Goal: Information Seeking & Learning: Learn about a topic

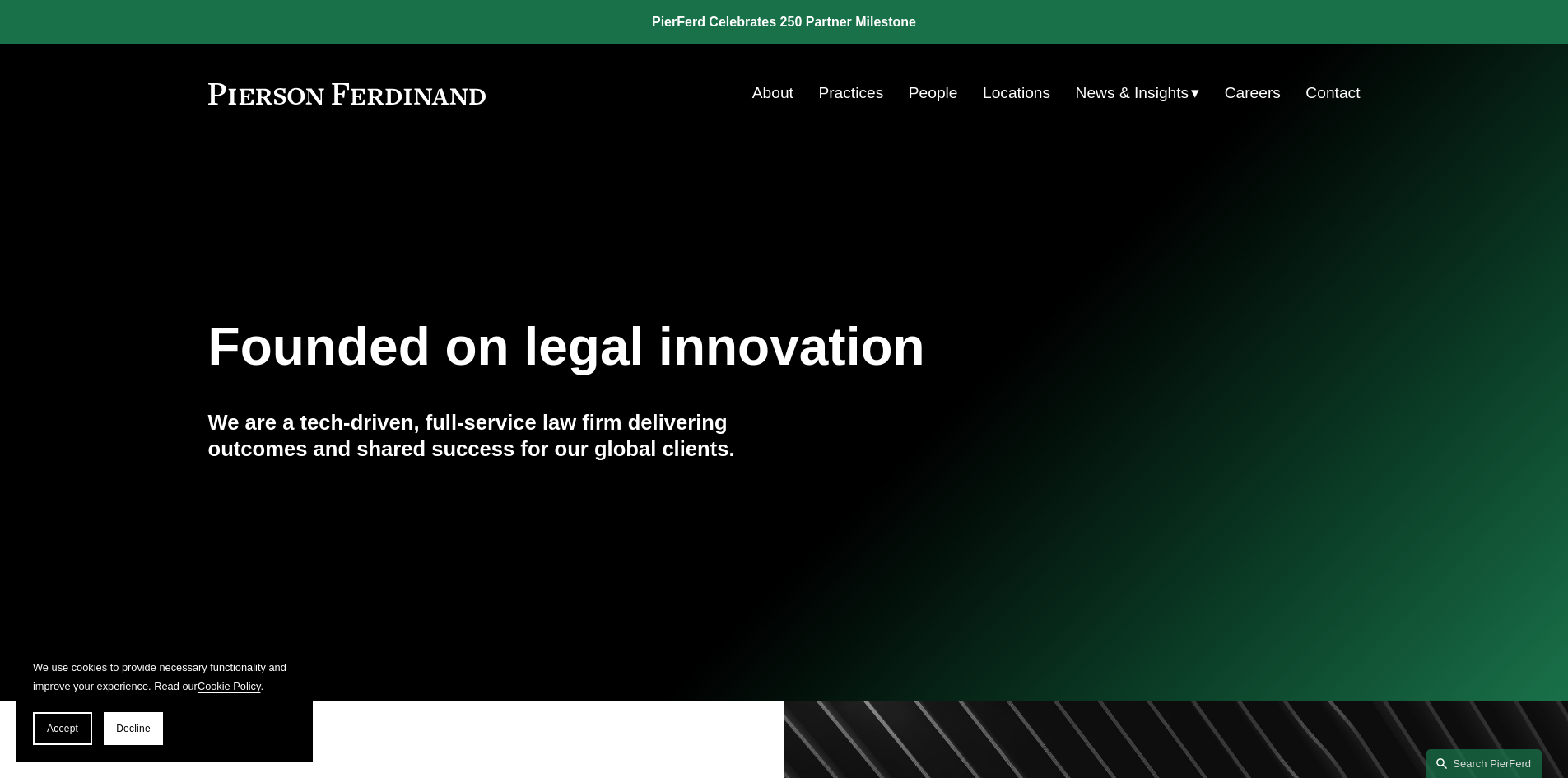
click at [930, 86] on link "People" at bounding box center [933, 93] width 49 height 31
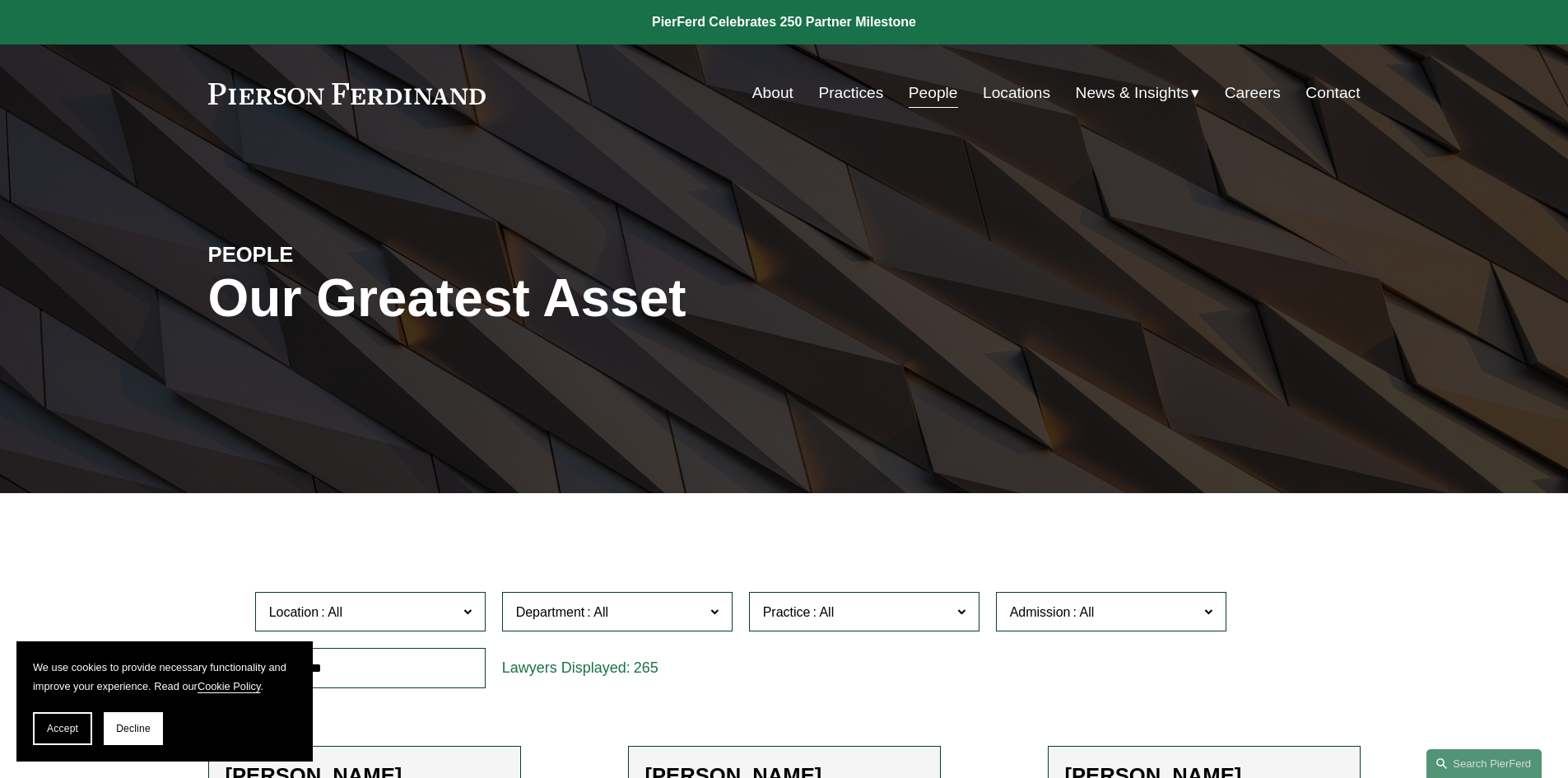
click at [760, 86] on link "About" at bounding box center [772, 93] width 41 height 31
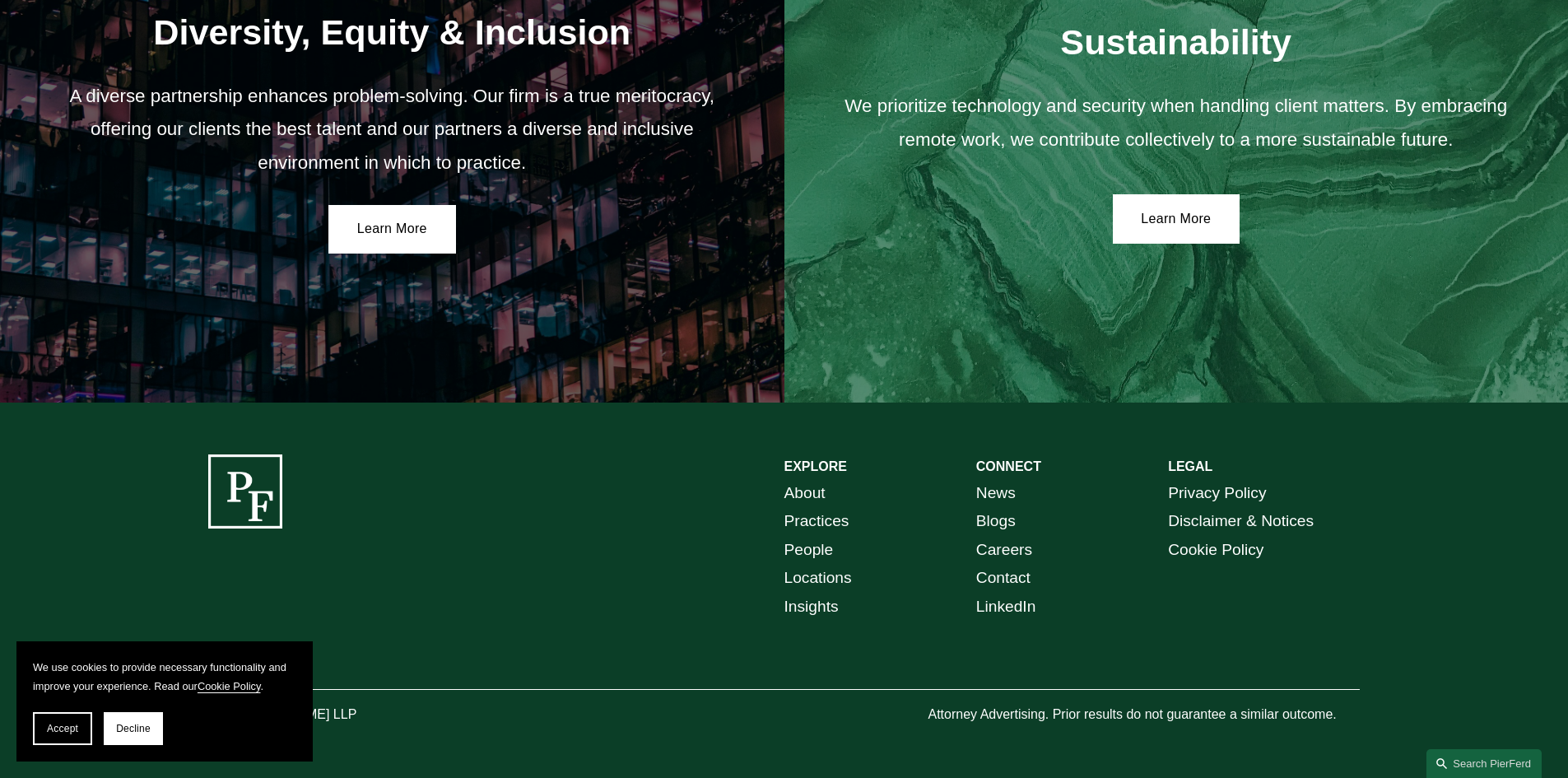
scroll to position [3012, 0]
click at [810, 568] on link "Locations" at bounding box center [818, 578] width 67 height 28
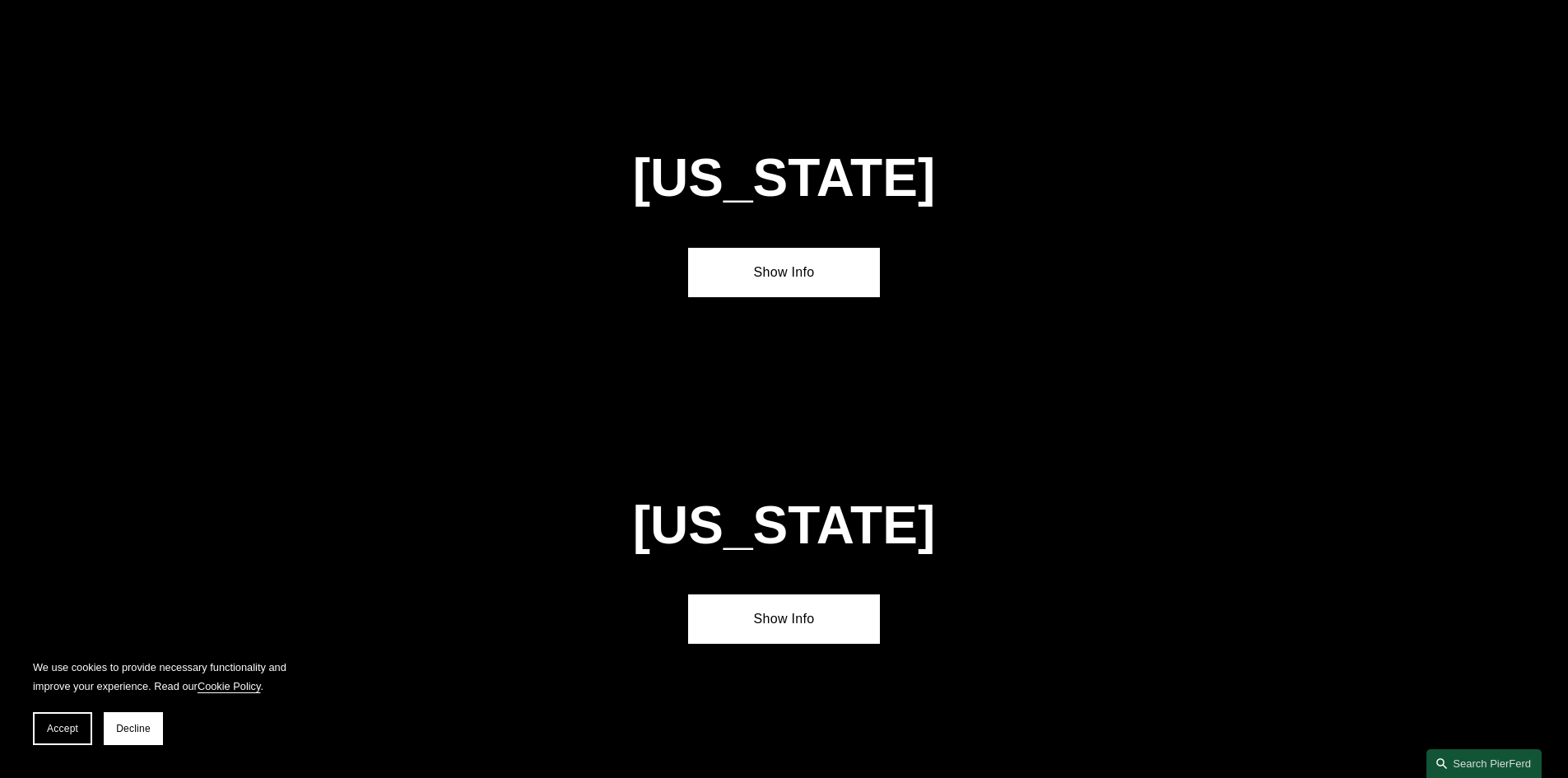
scroll to position [4116, 0]
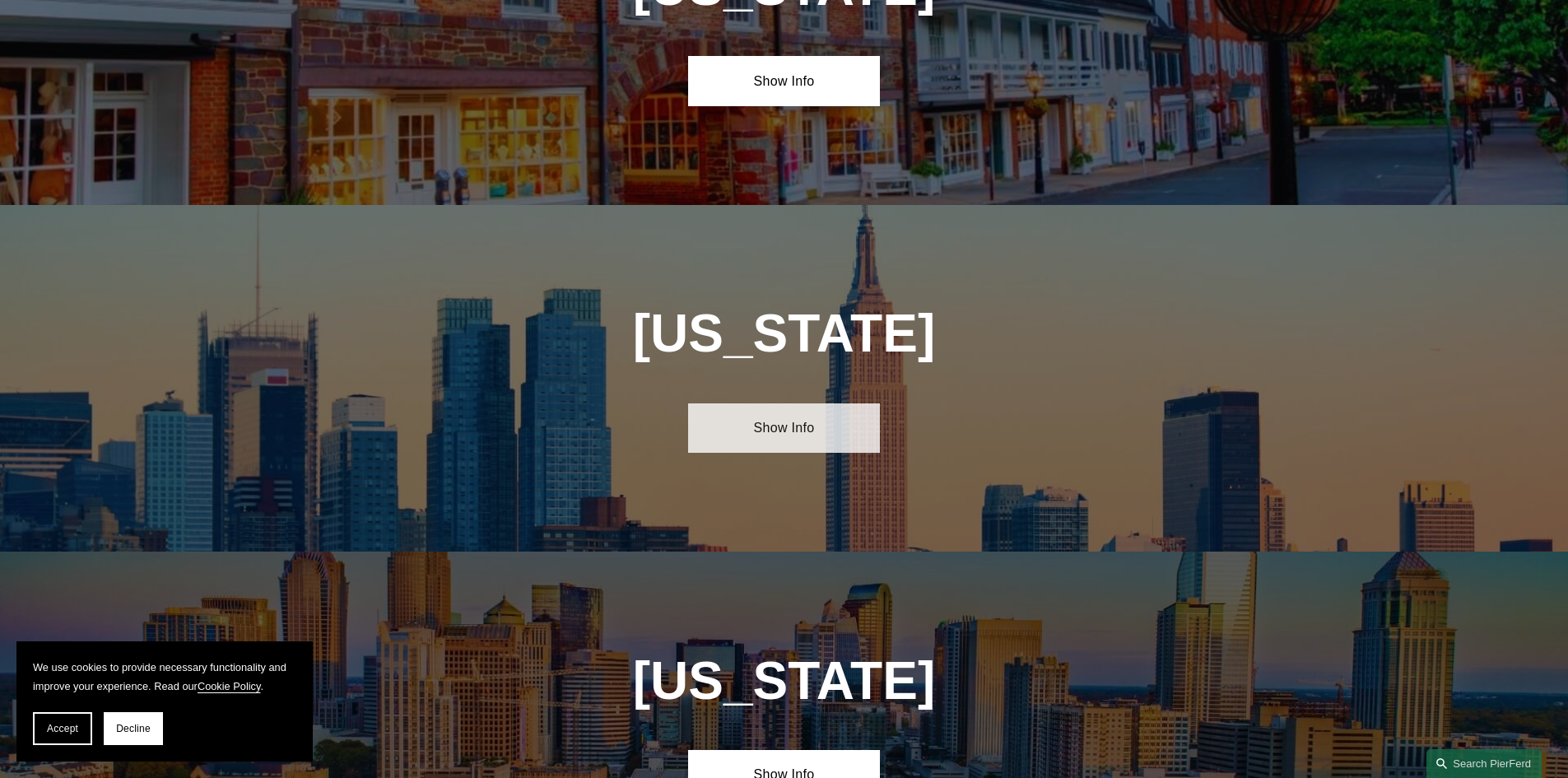
click at [796, 404] on link "Show Info" at bounding box center [784, 428] width 191 height 49
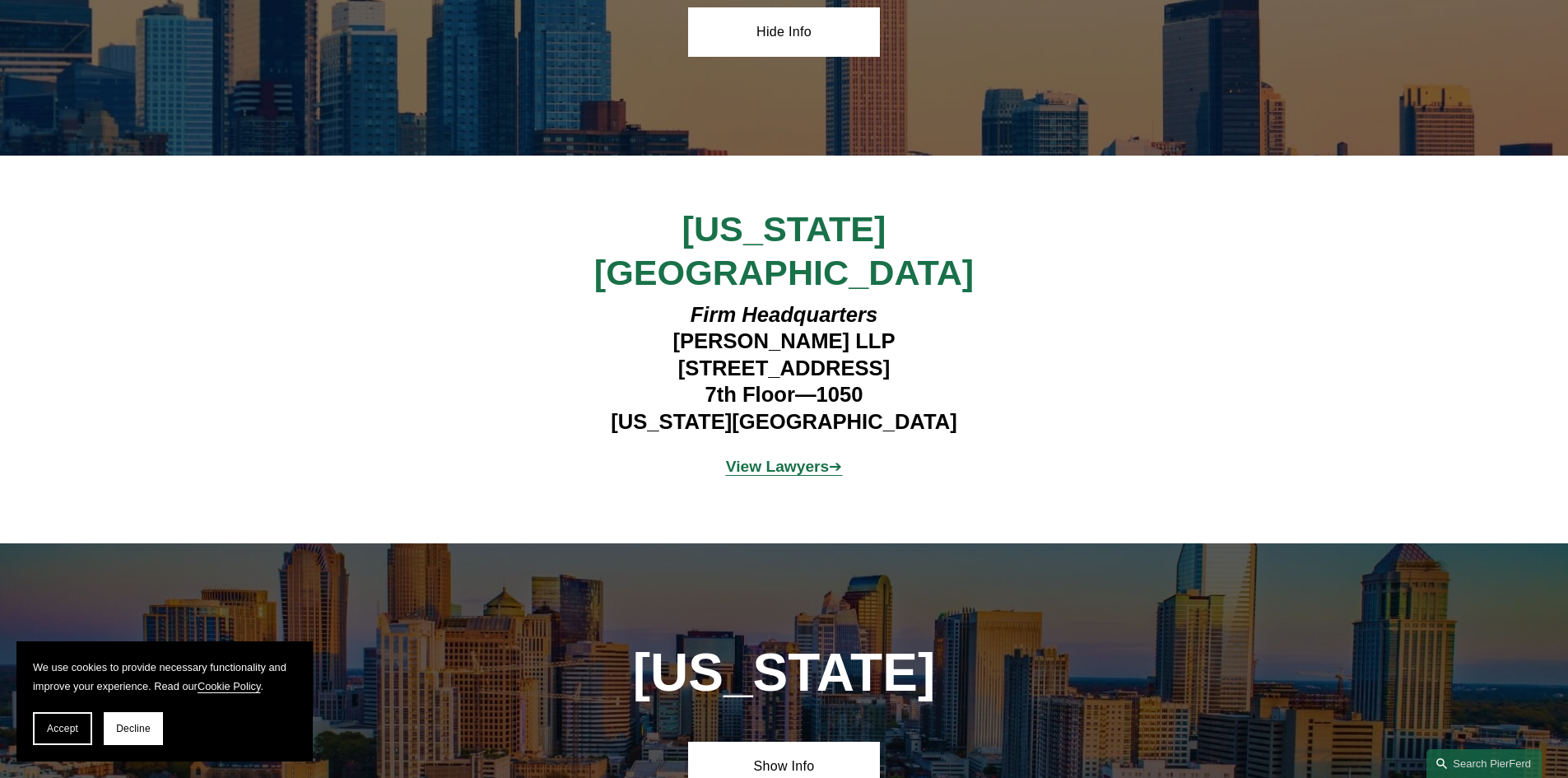
scroll to position [4527, 0]
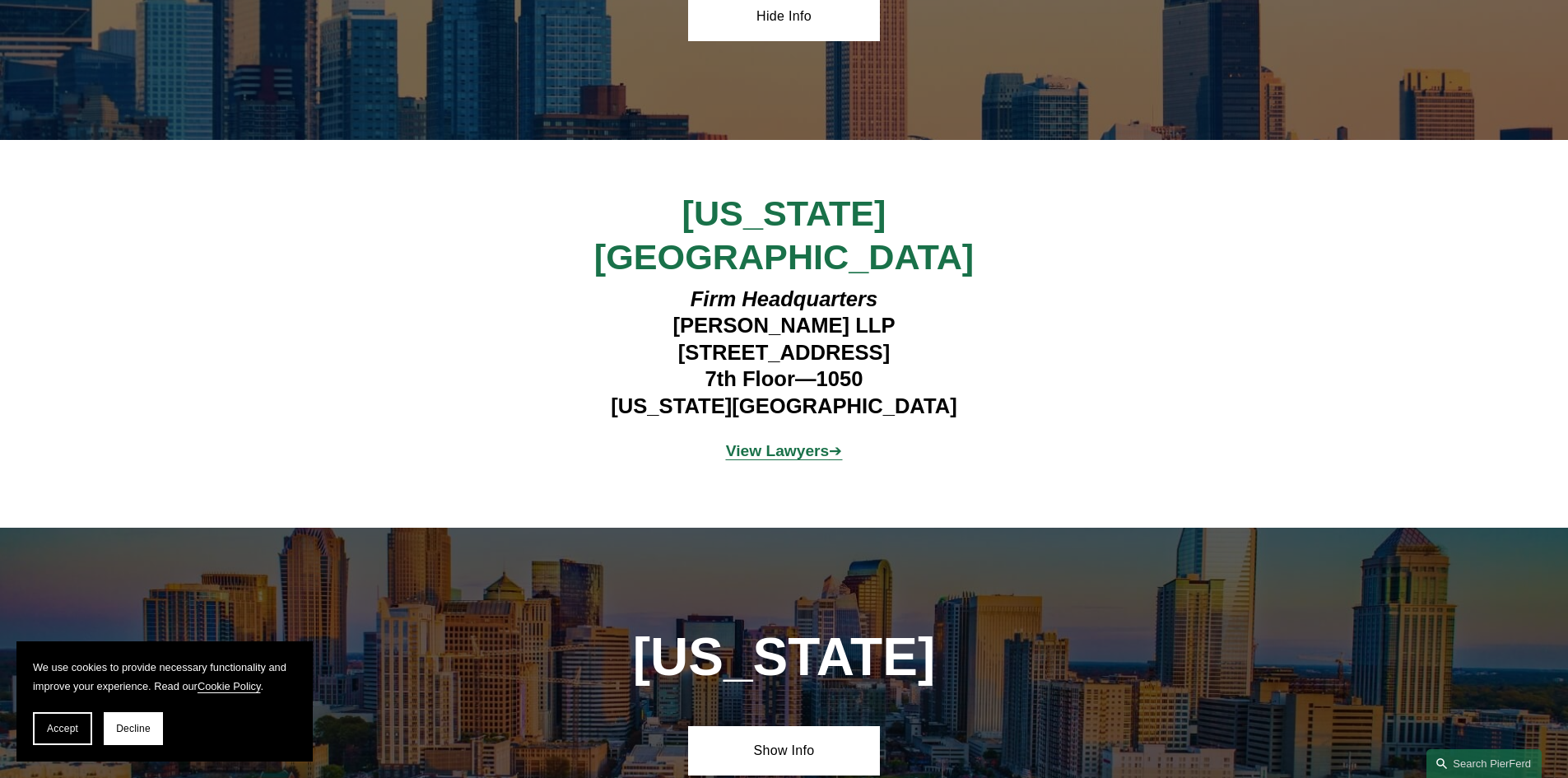
click at [762, 442] on strong "View Lawyers" at bounding box center [777, 450] width 103 height 17
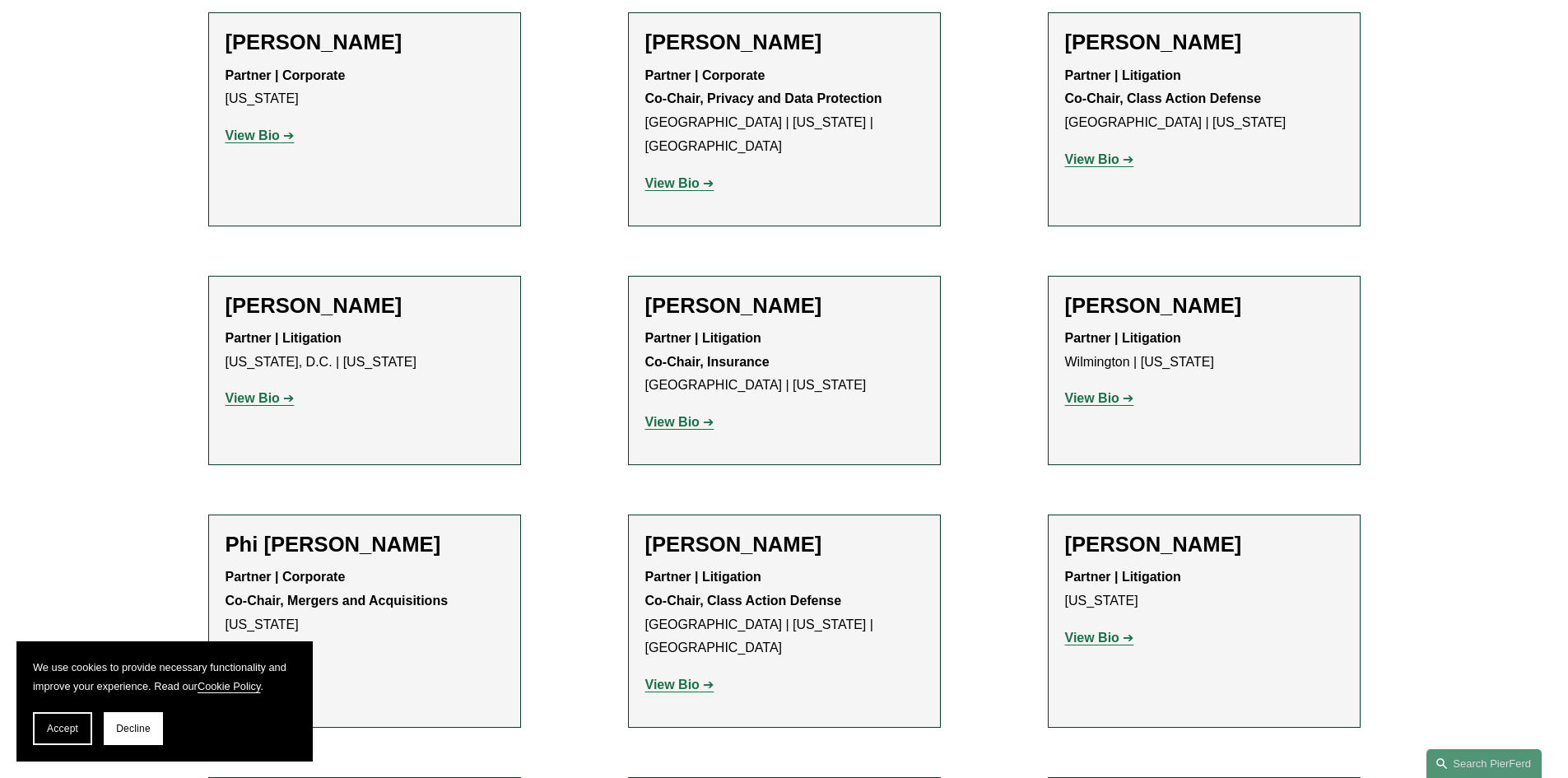
scroll to position [4033, 0]
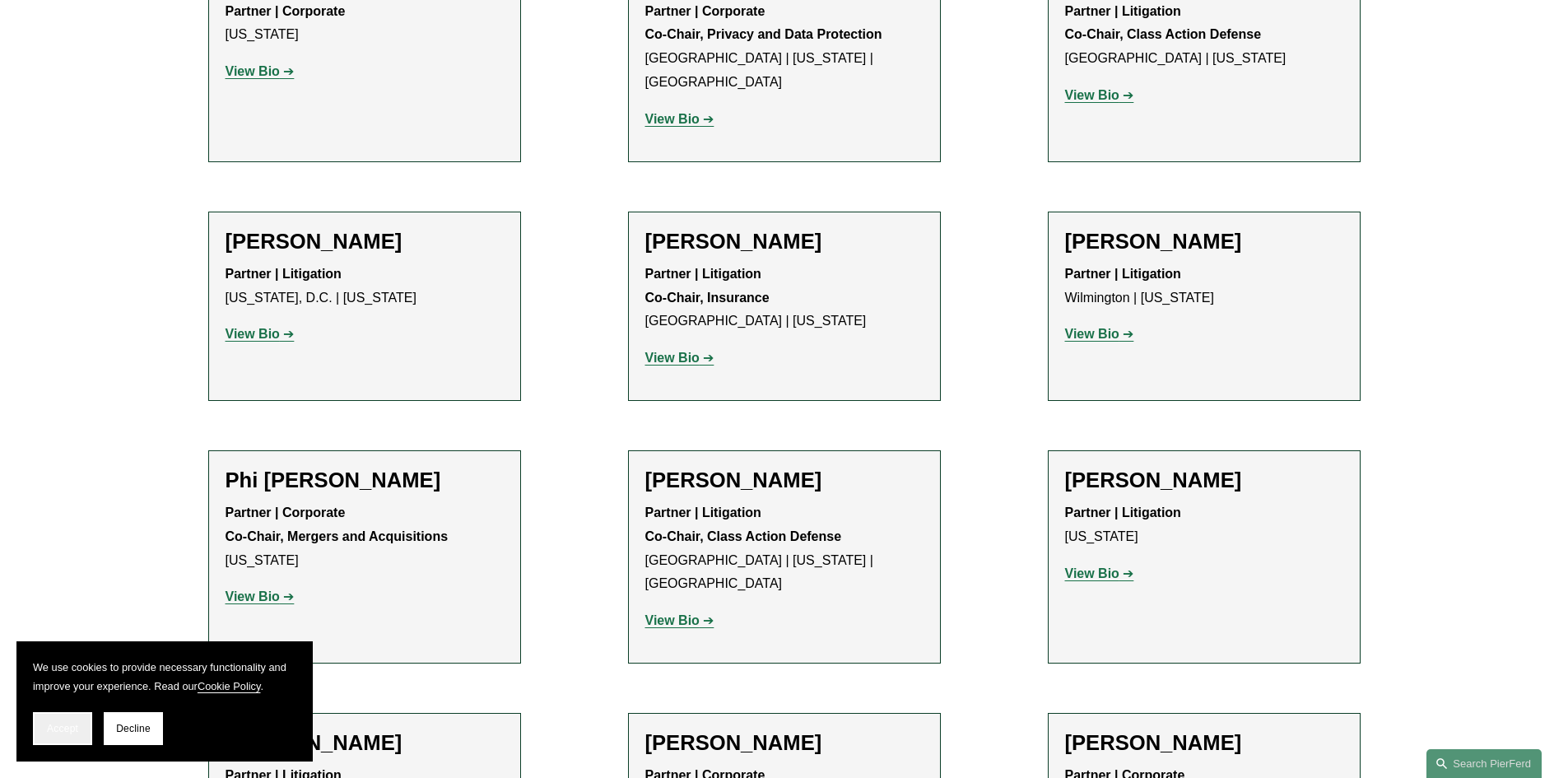
click at [62, 725] on span "Accept" at bounding box center [63, 729] width 31 height 11
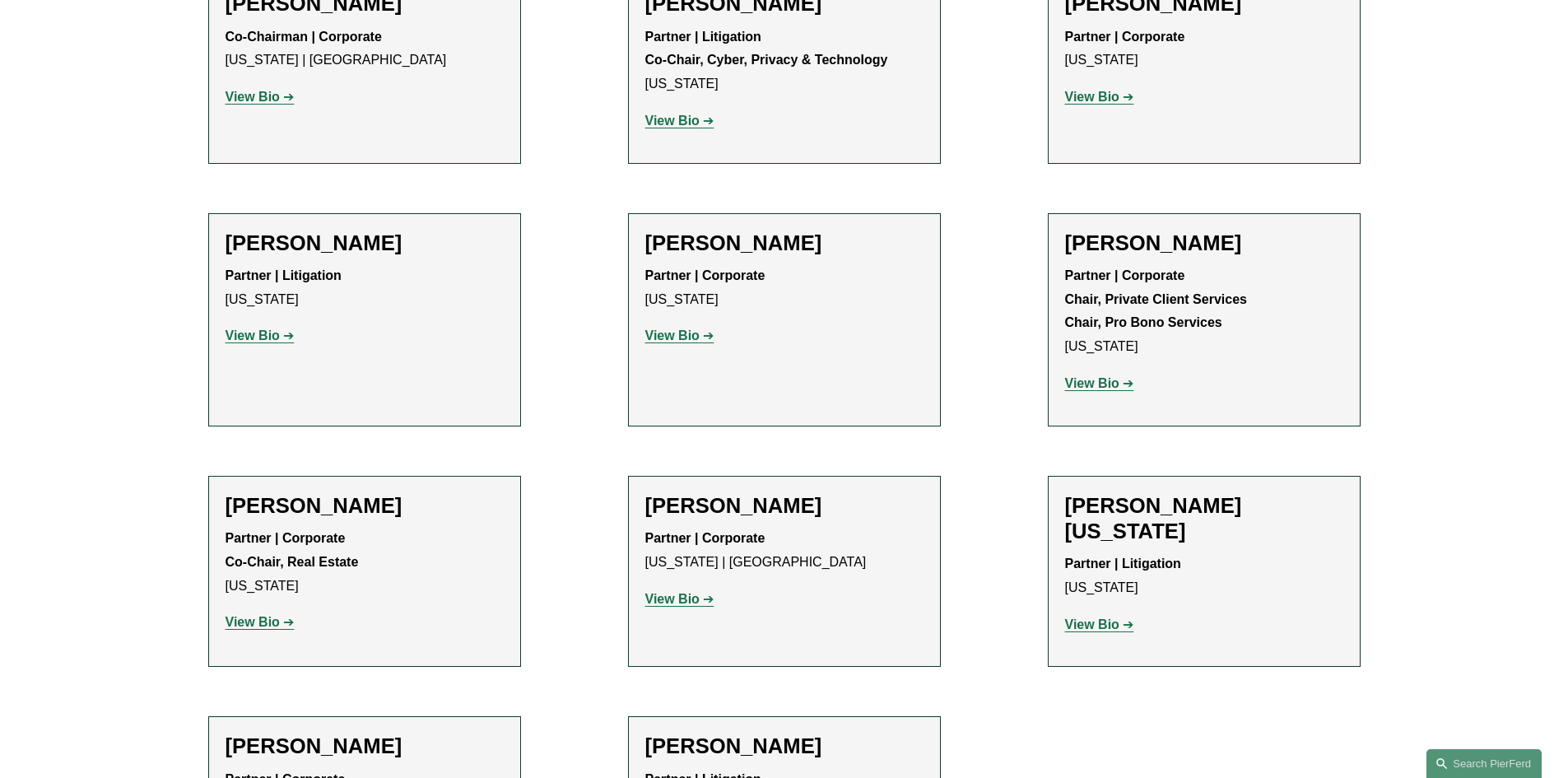
scroll to position [5021, 0]
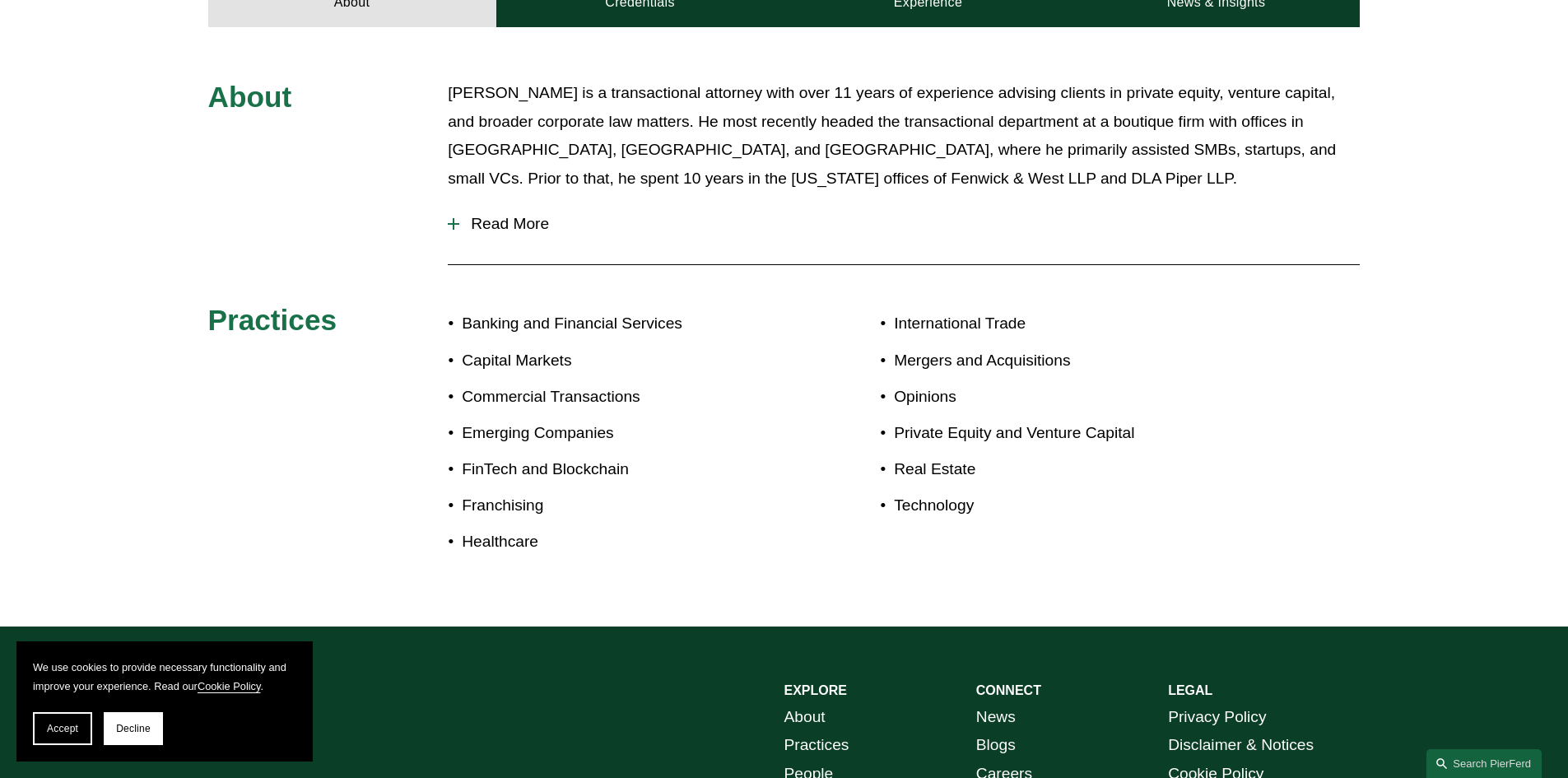
scroll to position [494, 0]
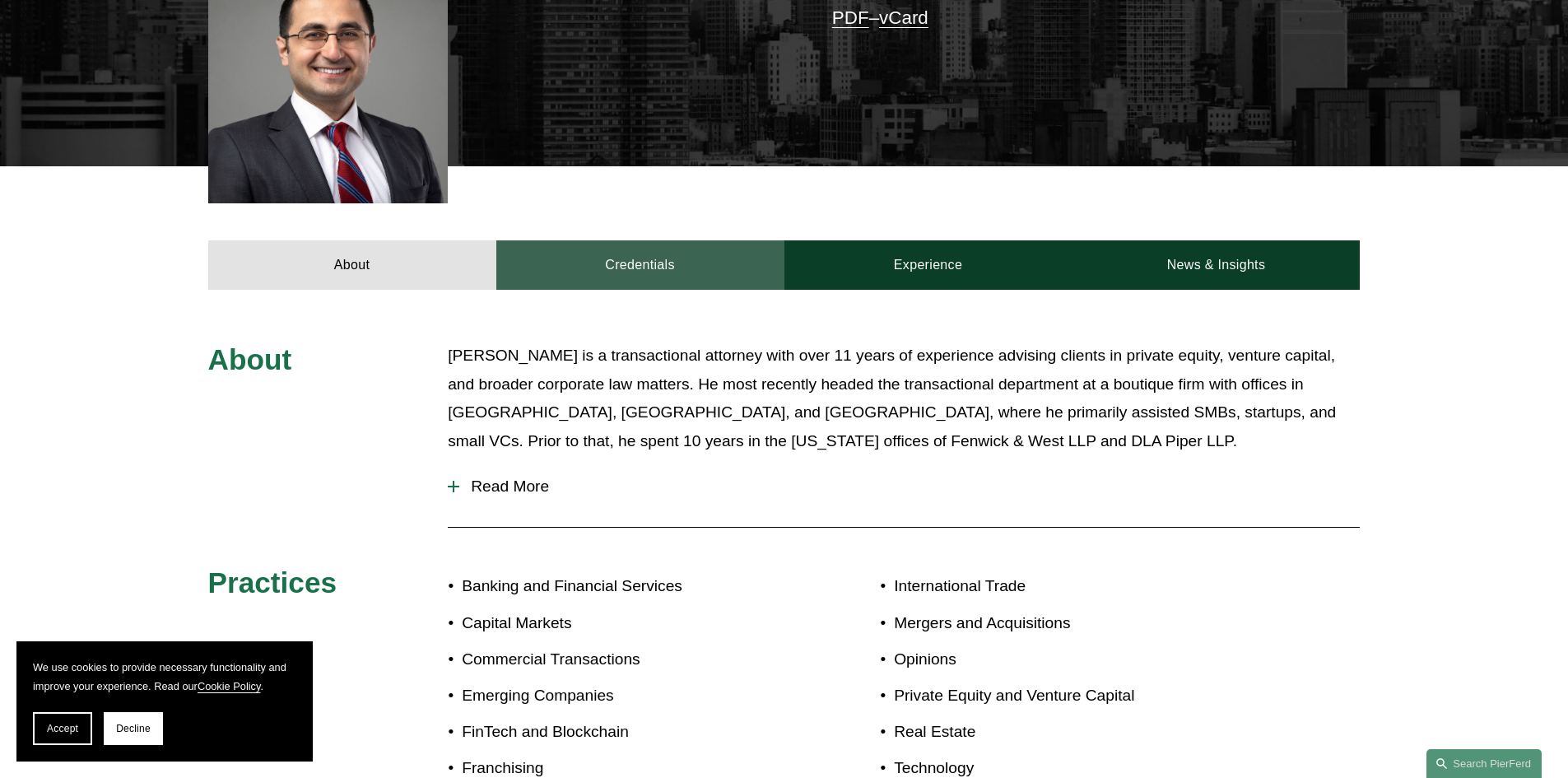
click at [626, 266] on link "Credentials" at bounding box center [640, 265] width 288 height 49
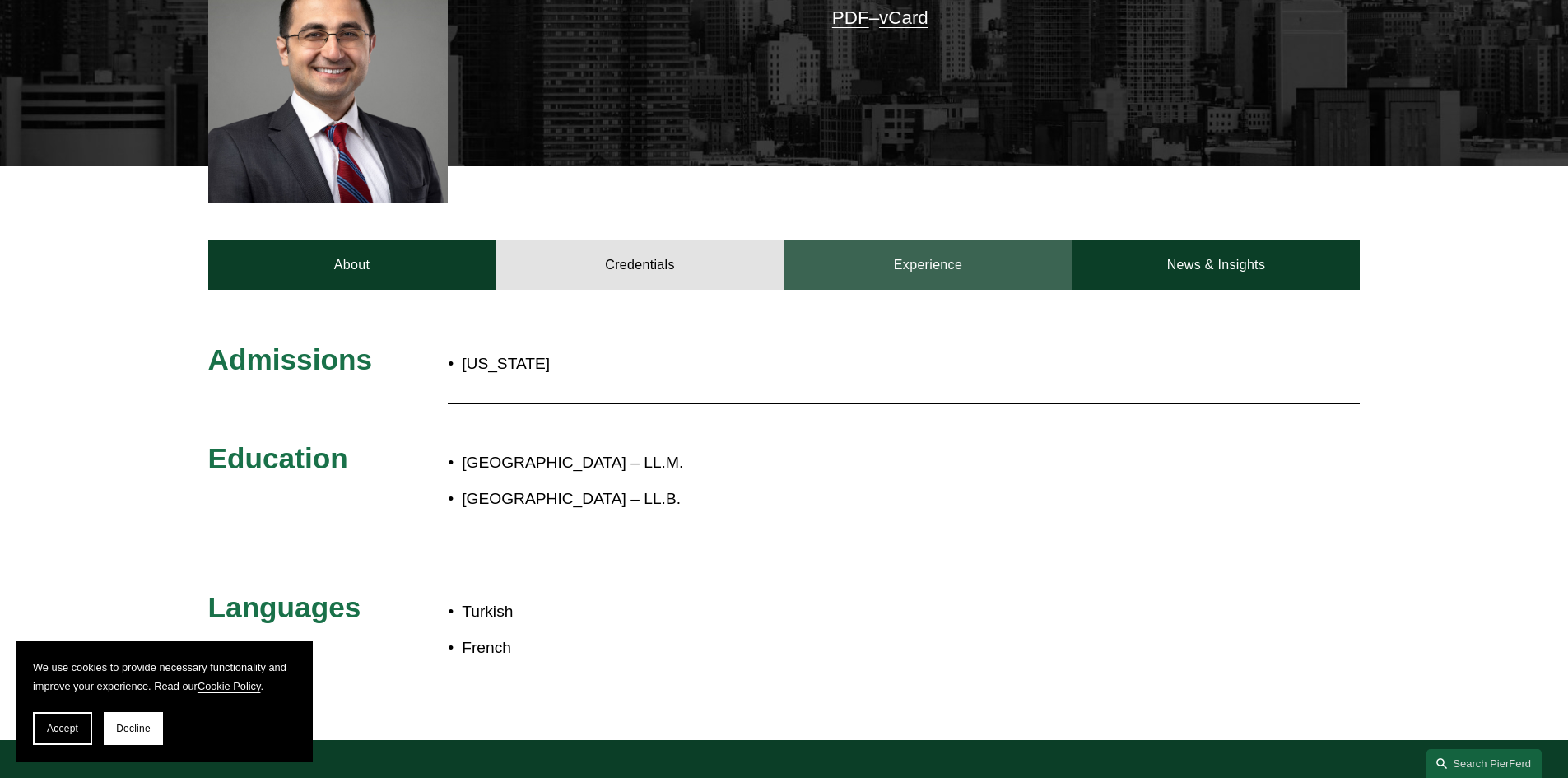
click at [877, 282] on link "Experience" at bounding box center [928, 265] width 288 height 49
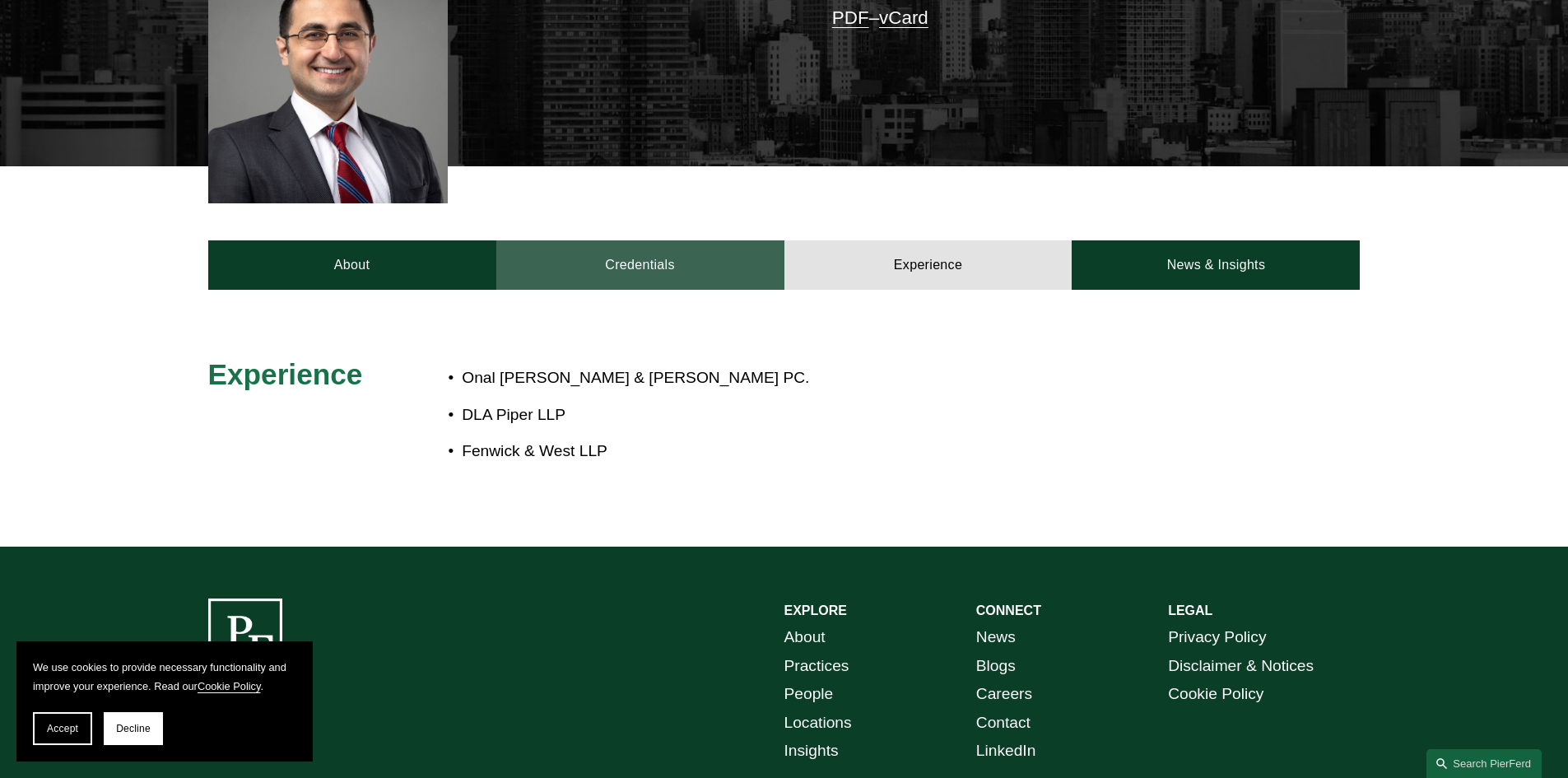
click at [646, 273] on link "Credentials" at bounding box center [640, 265] width 288 height 49
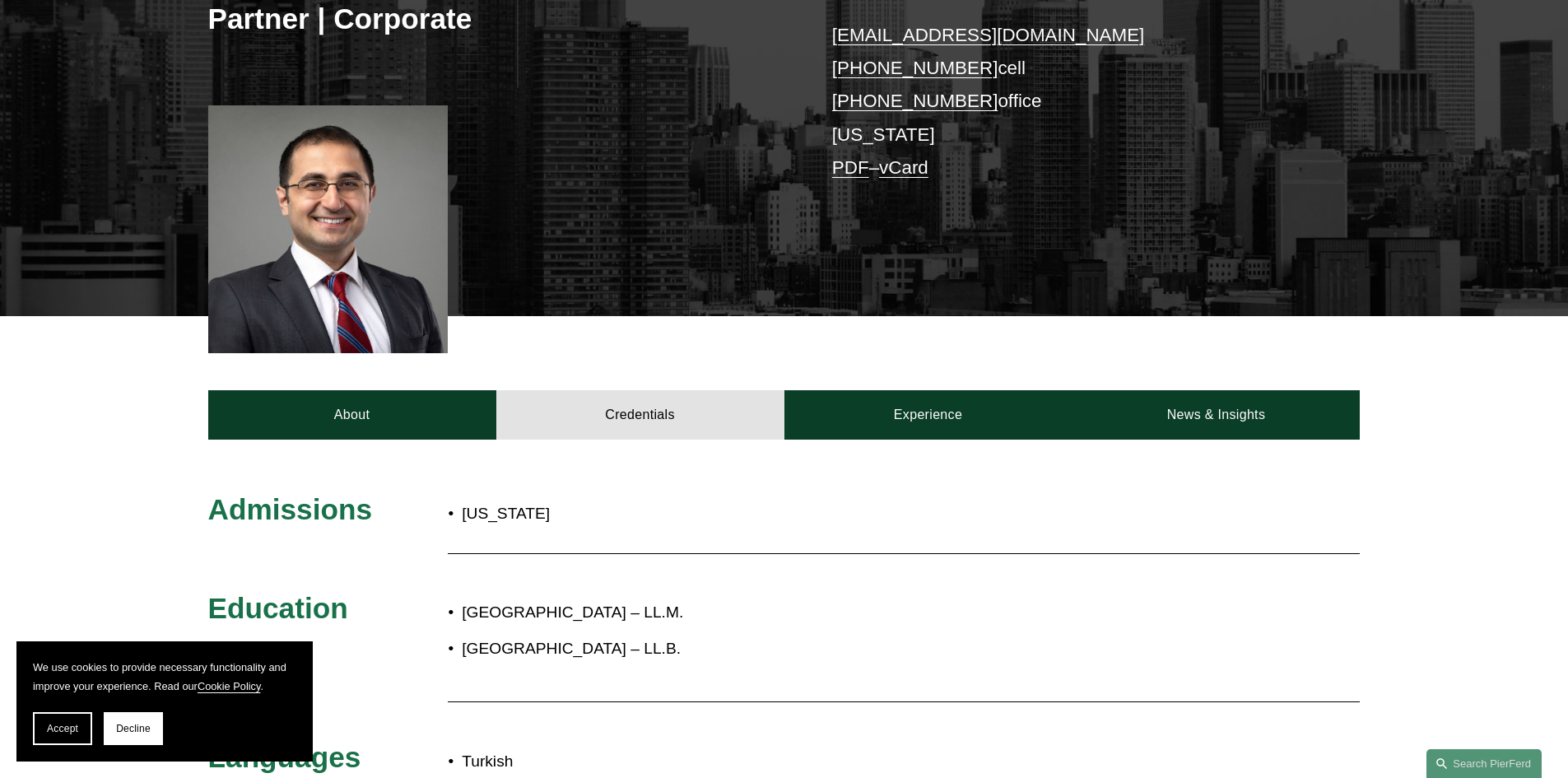
scroll to position [247, 0]
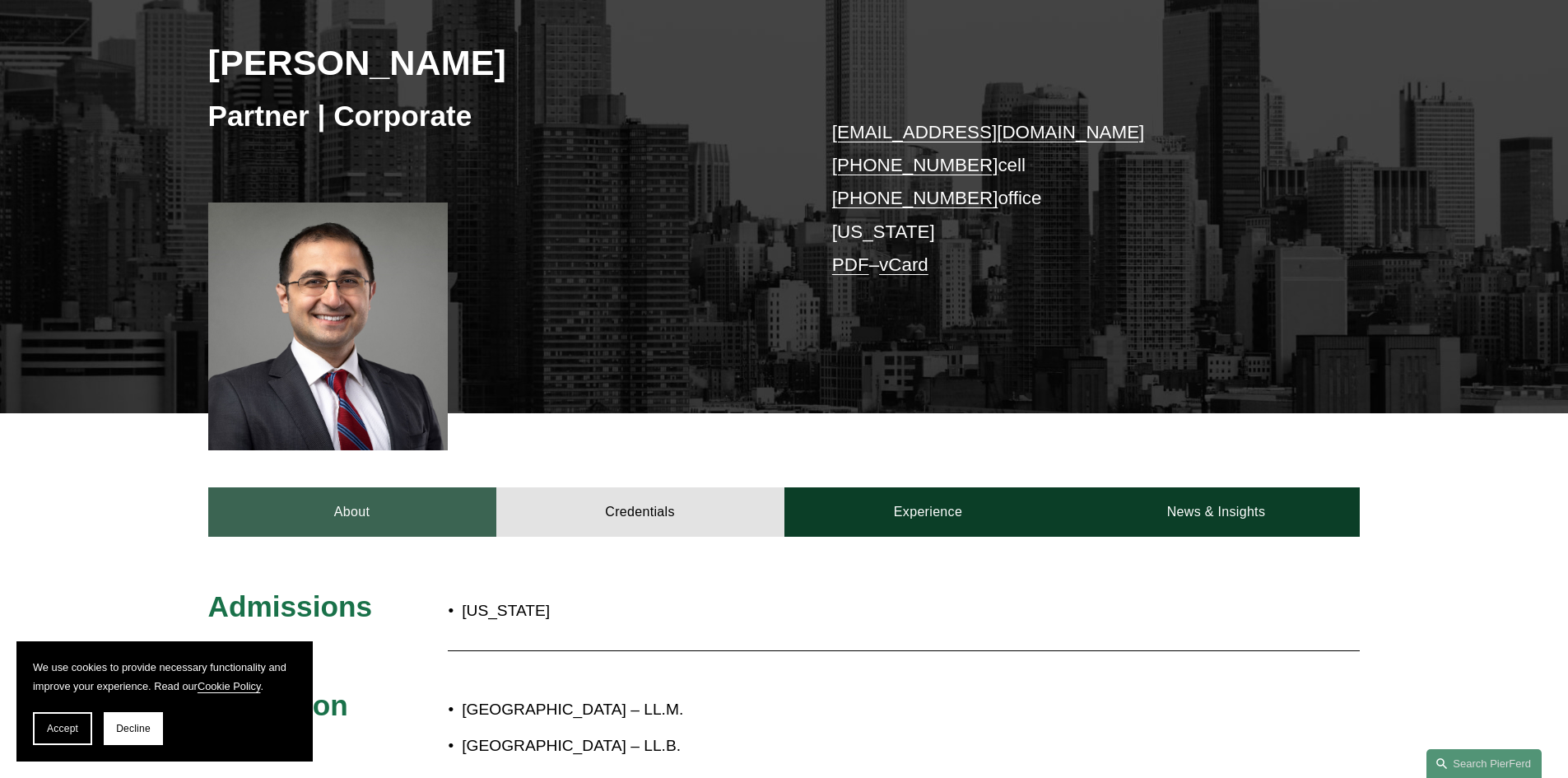
click at [434, 504] on link "About" at bounding box center [352, 512] width 288 height 49
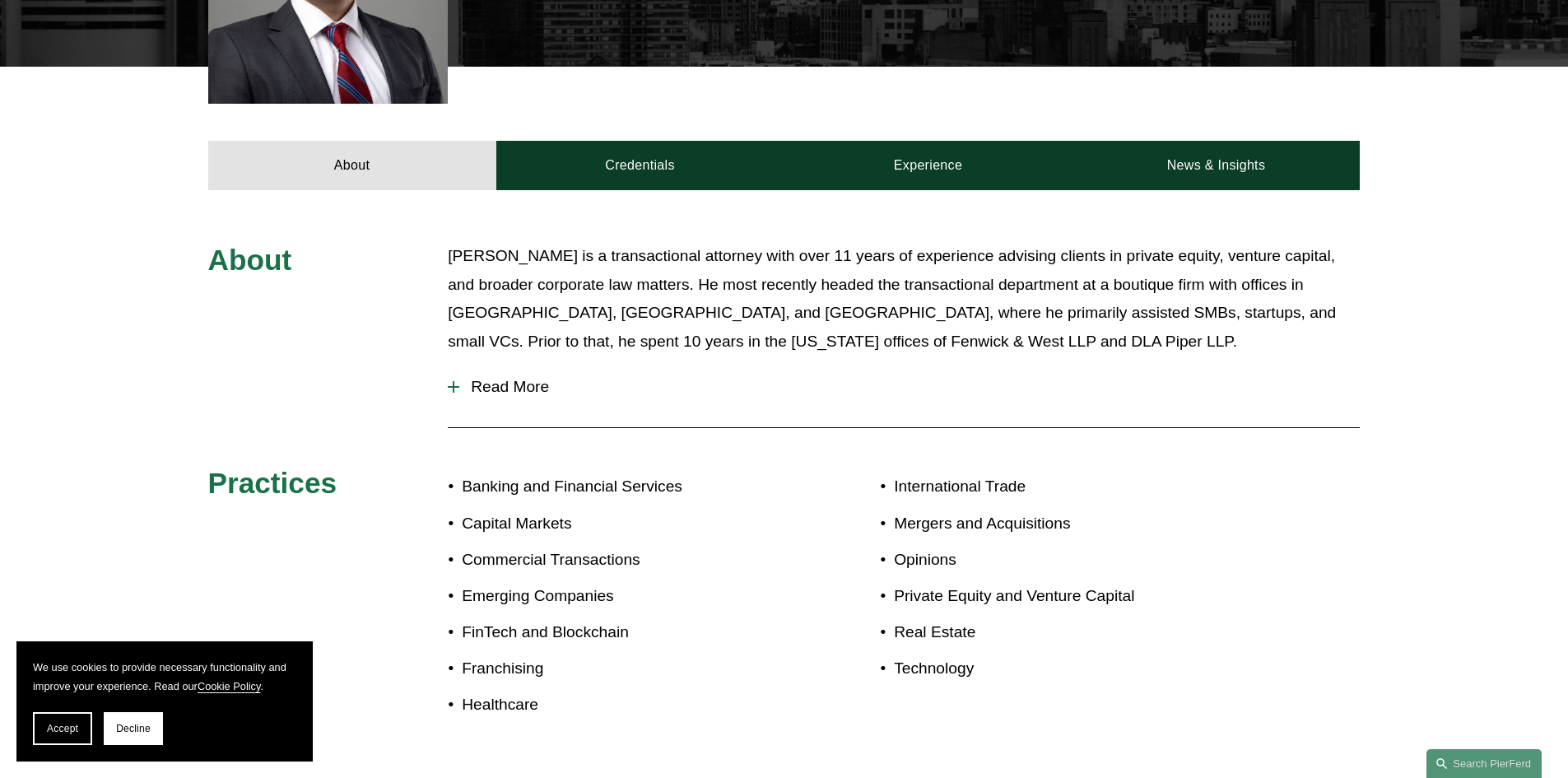
scroll to position [659, 0]
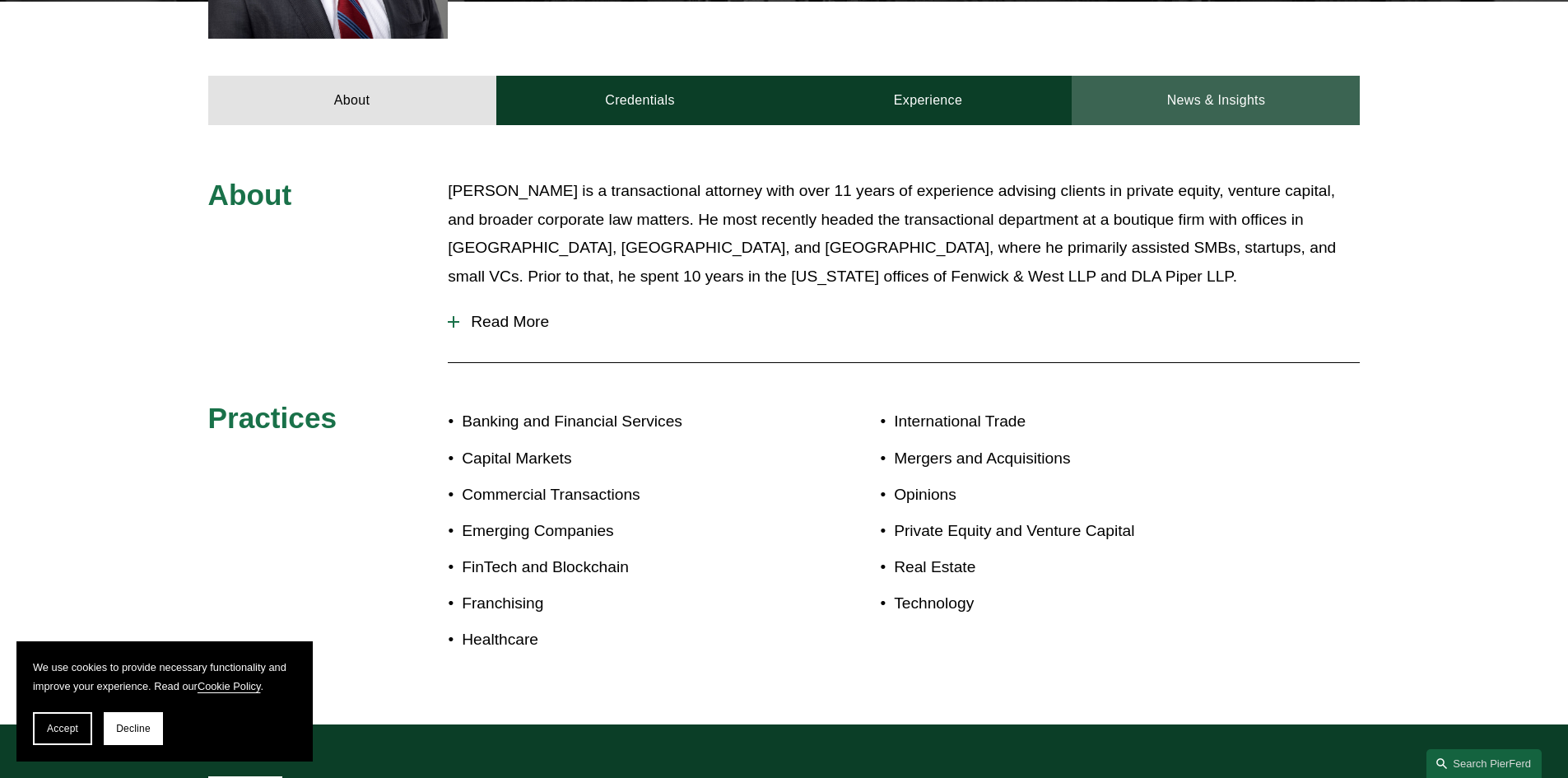
click at [1212, 101] on link "News & Insights" at bounding box center [1216, 100] width 288 height 49
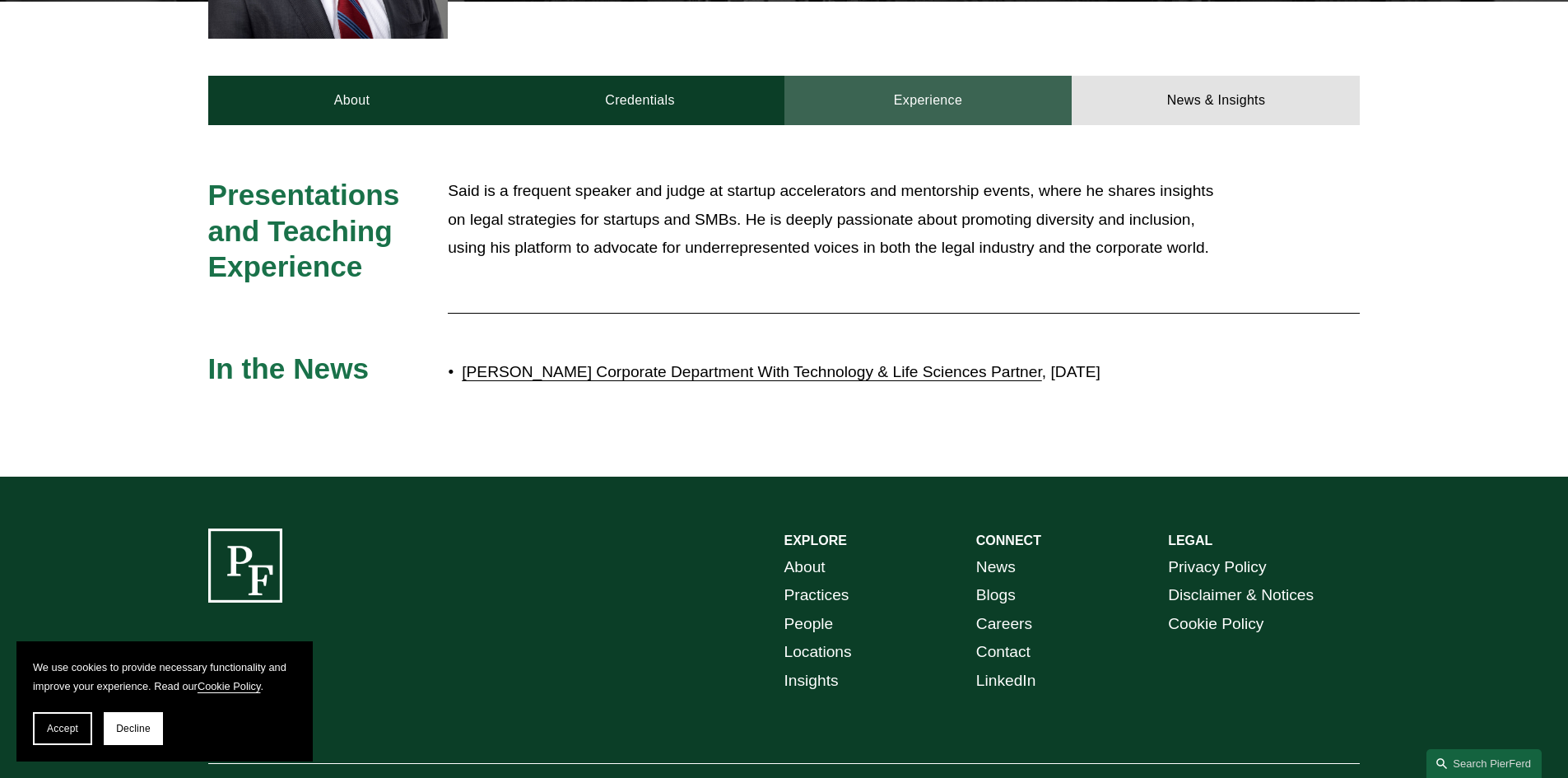
click at [959, 111] on link "Experience" at bounding box center [928, 100] width 288 height 49
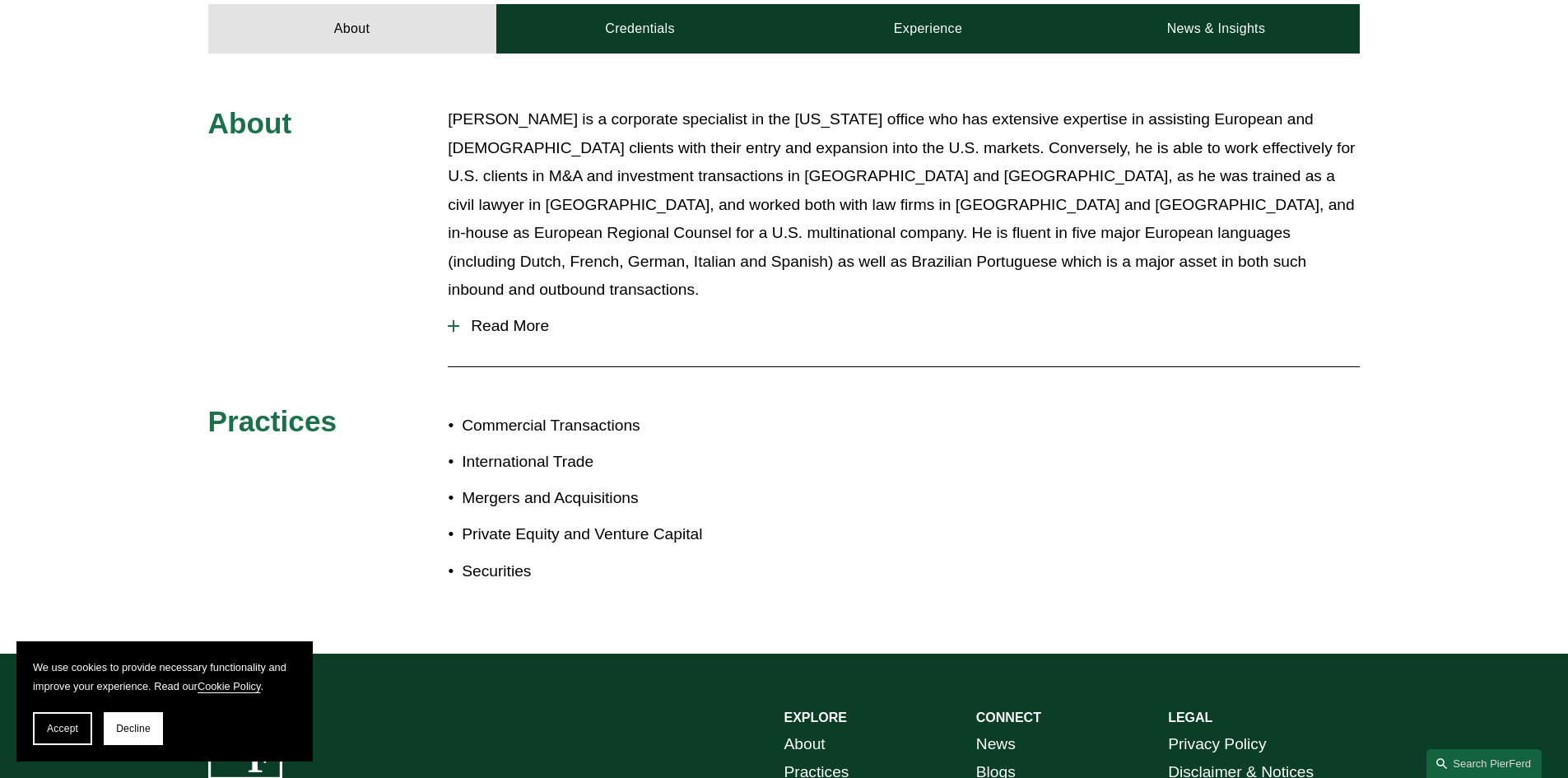
scroll to position [411, 0]
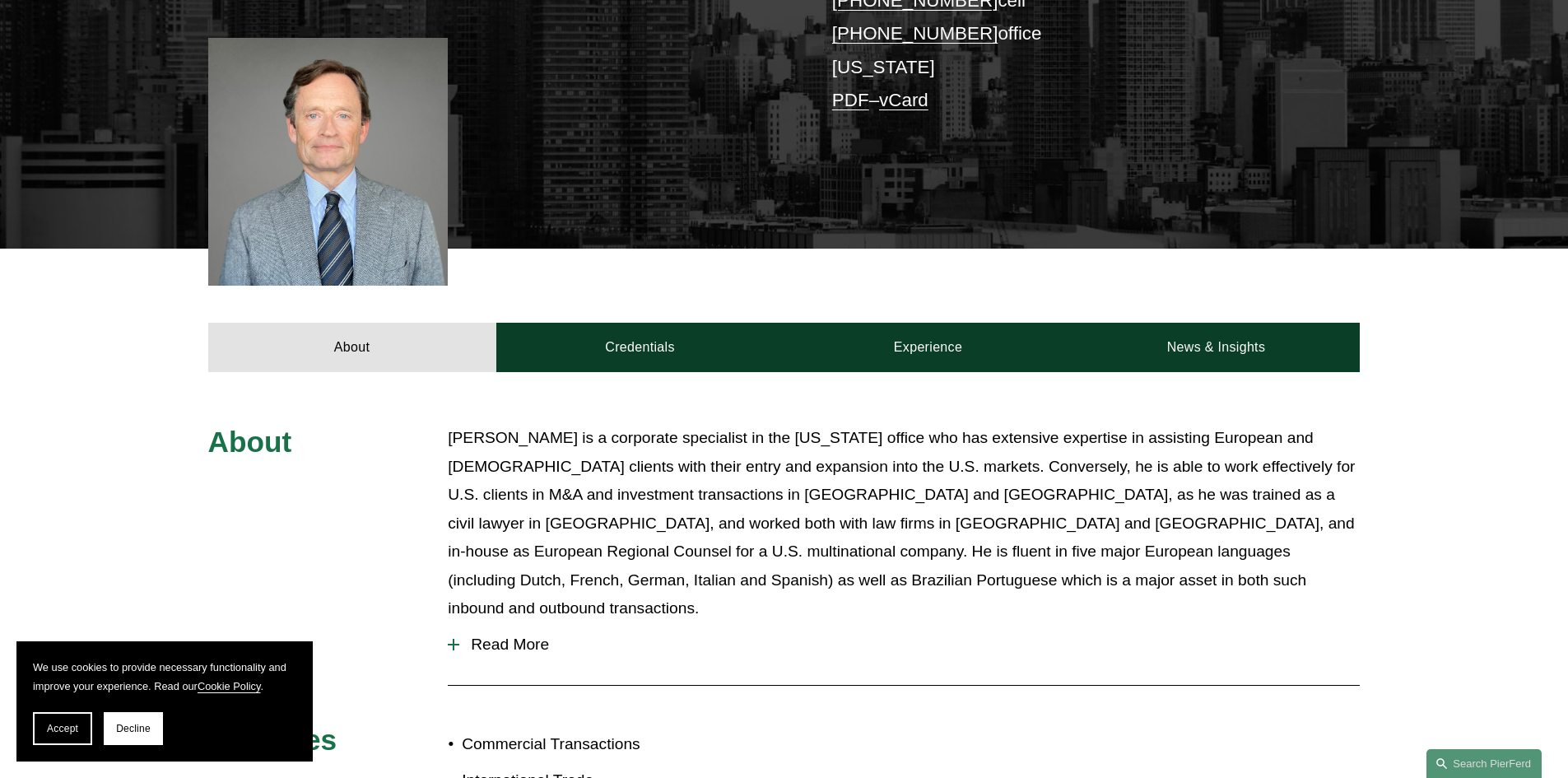
click at [638, 380] on div "About [PERSON_NAME] is a corporate specialist in the [US_STATE] office who has …" at bounding box center [784, 672] width 1568 height 600
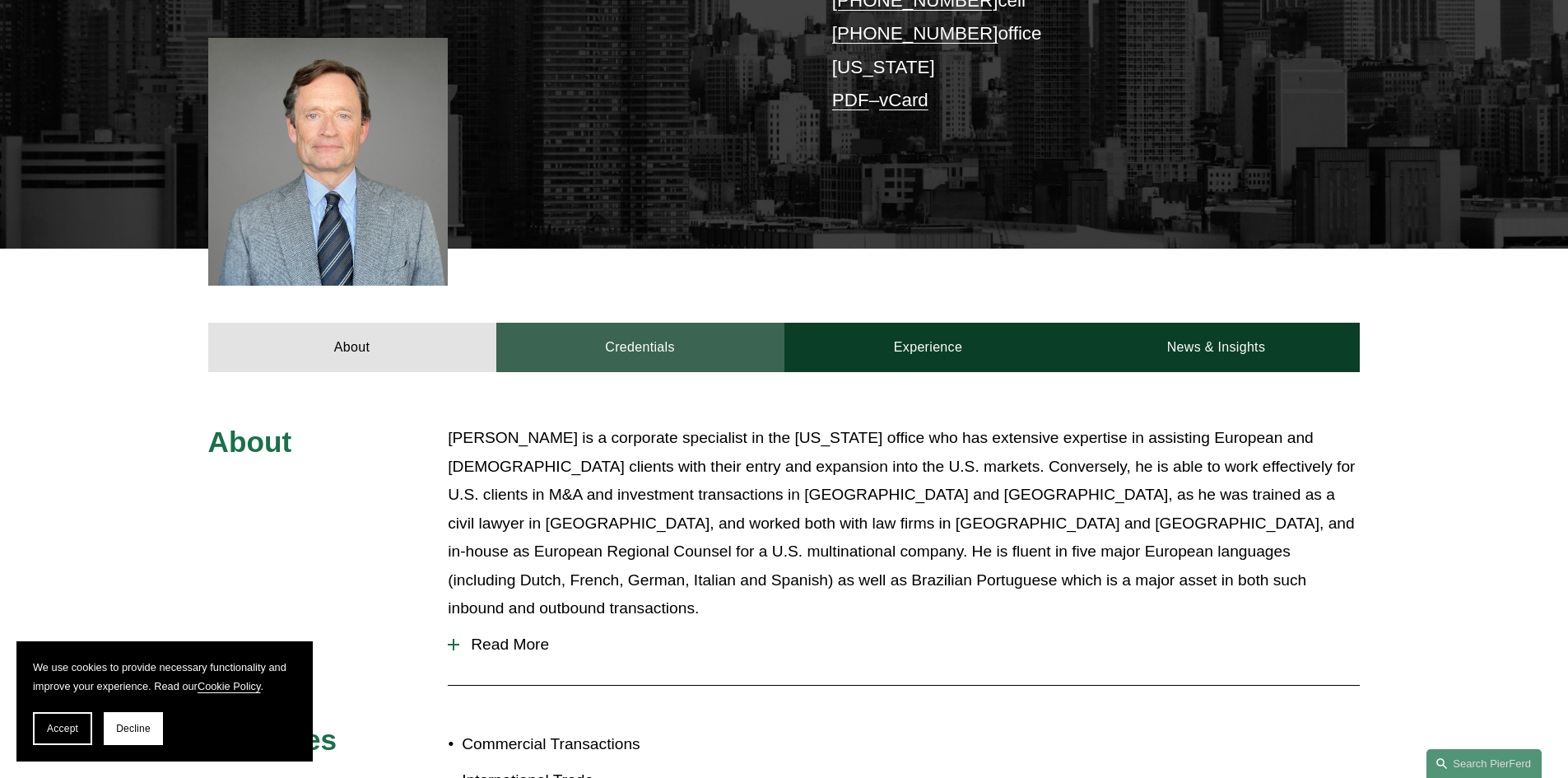
click at [633, 372] on link "Credentials" at bounding box center [640, 347] width 288 height 49
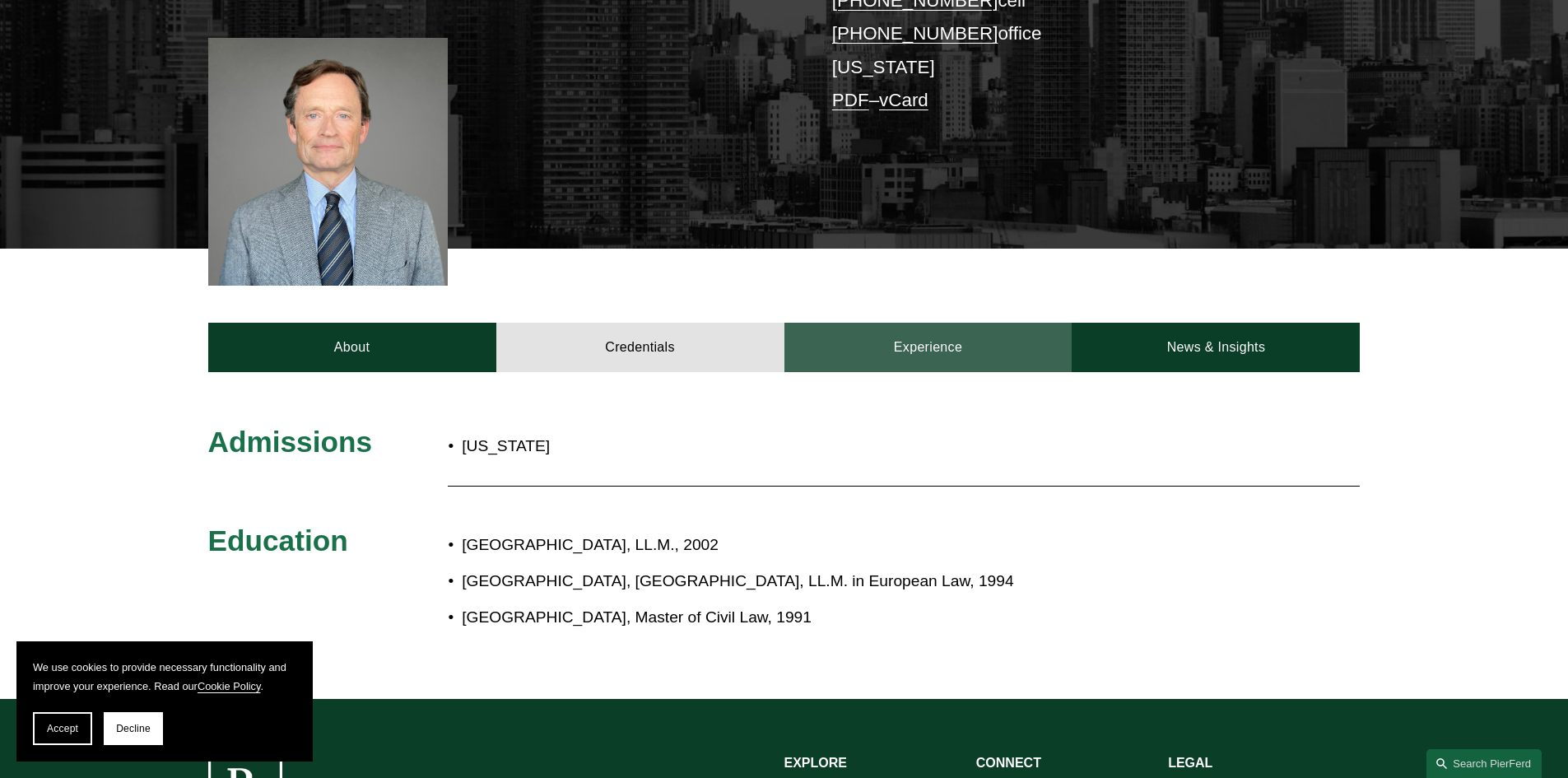
click at [910, 351] on link "Experience" at bounding box center [928, 347] width 288 height 49
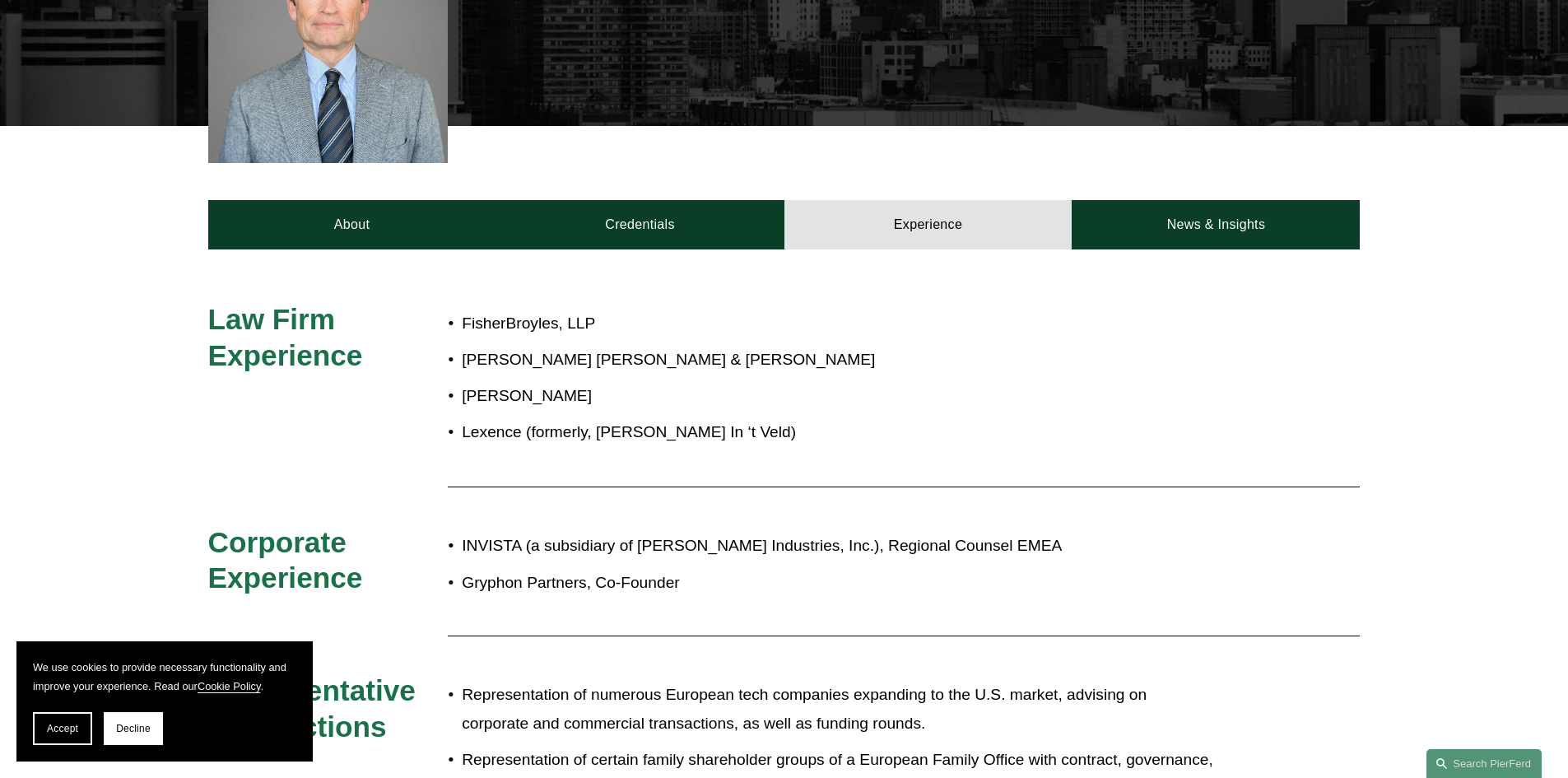
scroll to position [247, 0]
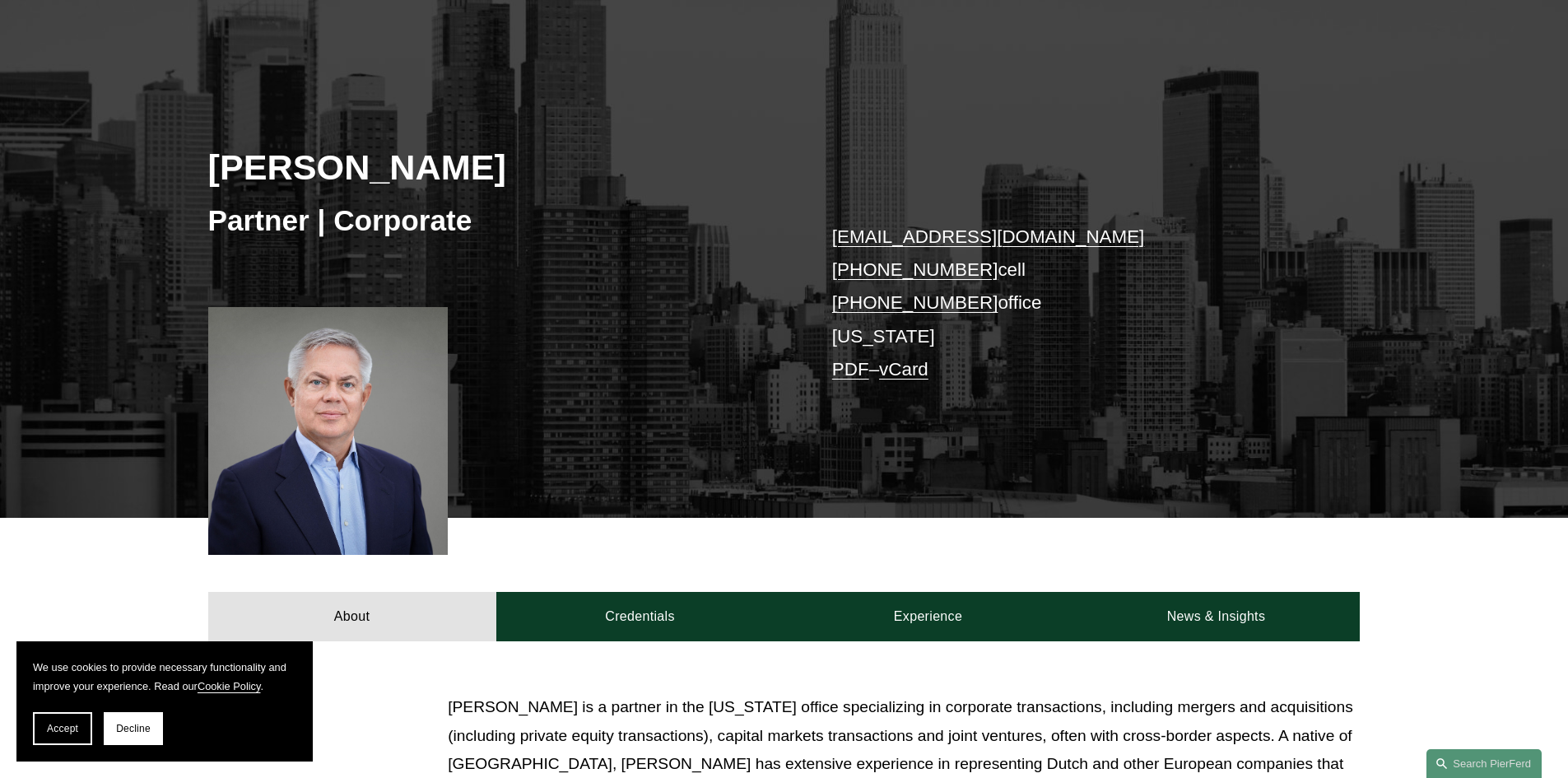
scroll to position [411, 0]
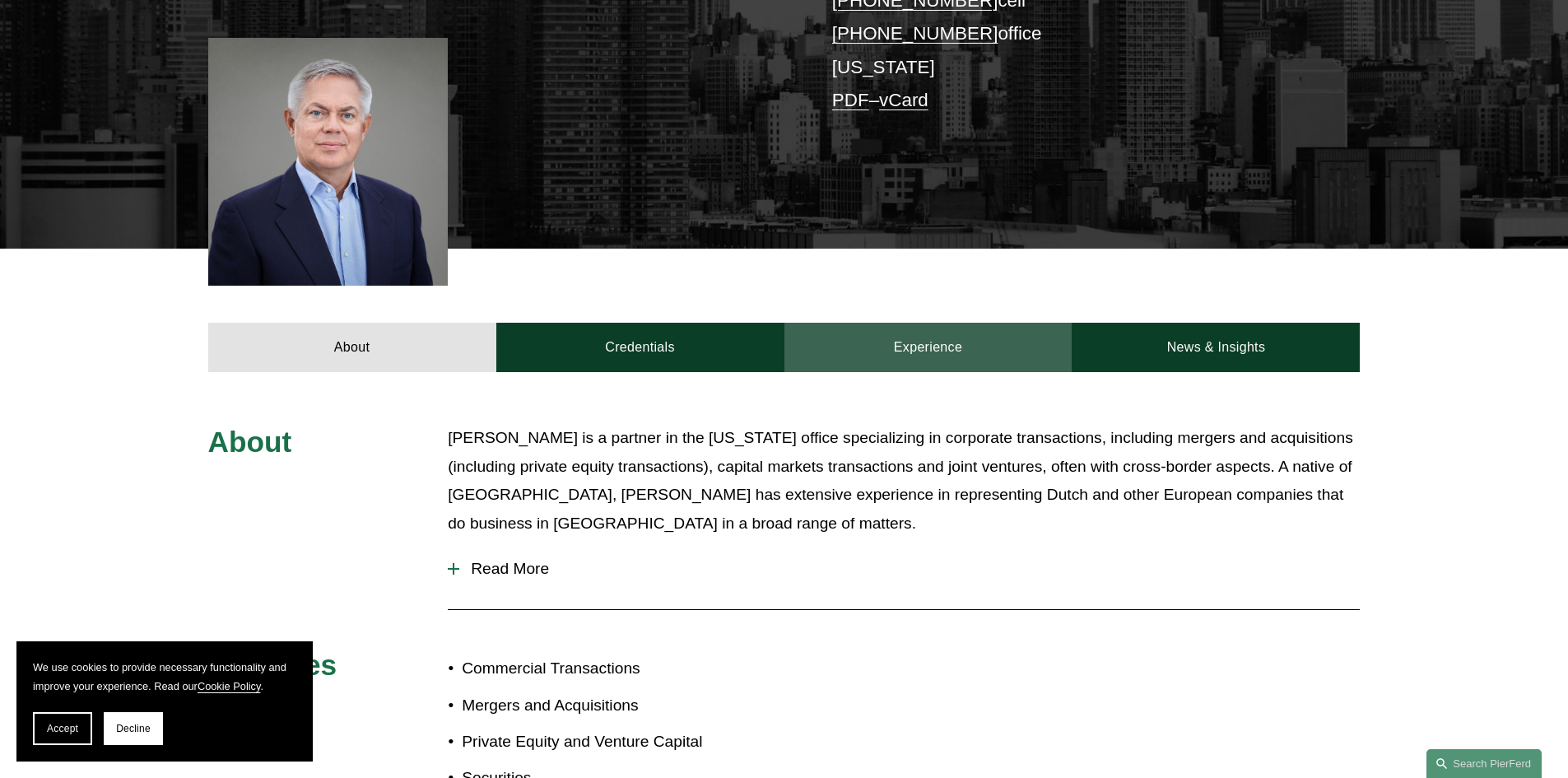
click at [902, 361] on link "Experience" at bounding box center [928, 347] width 288 height 49
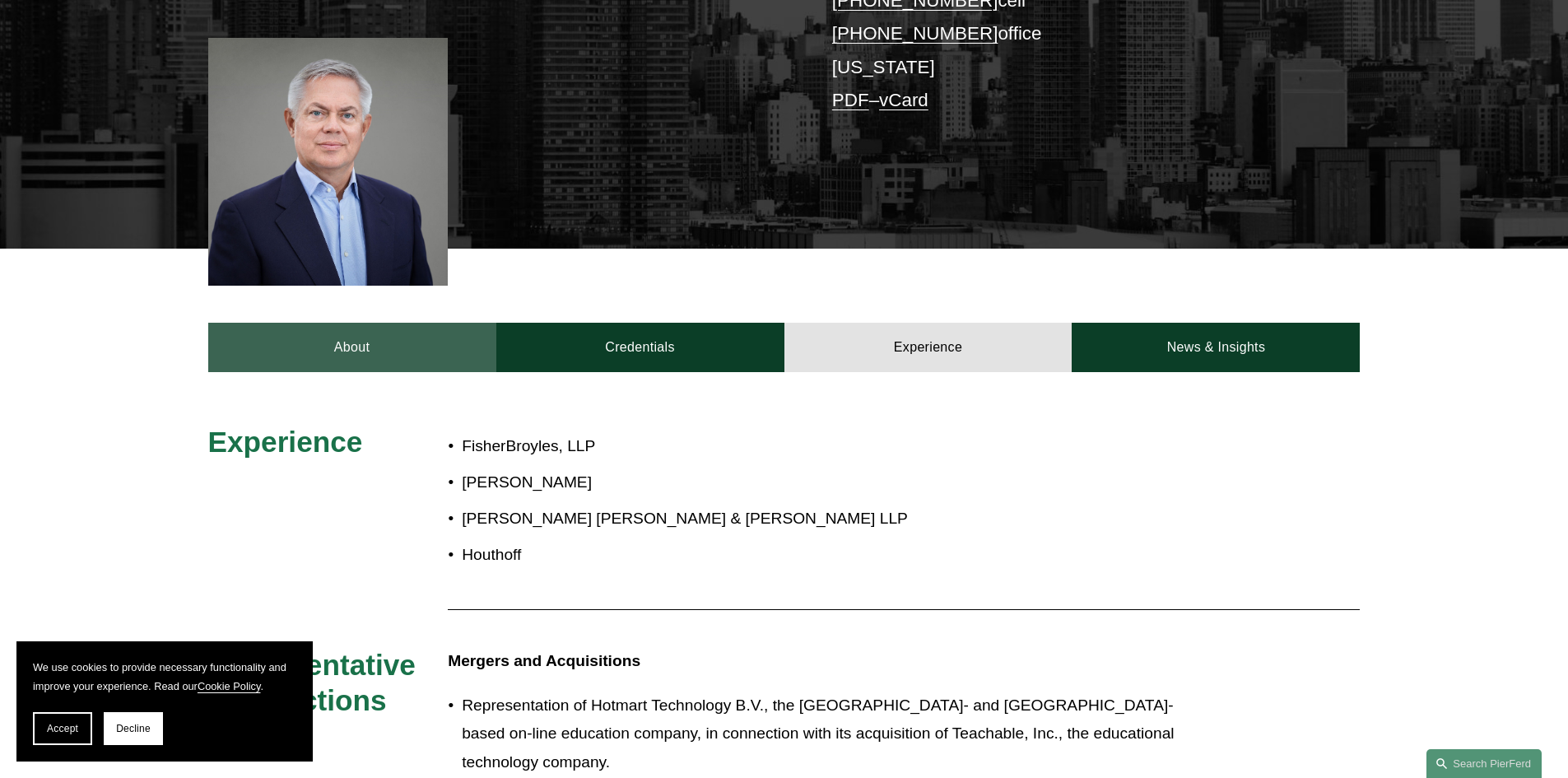
click at [323, 356] on link "About" at bounding box center [352, 347] width 288 height 49
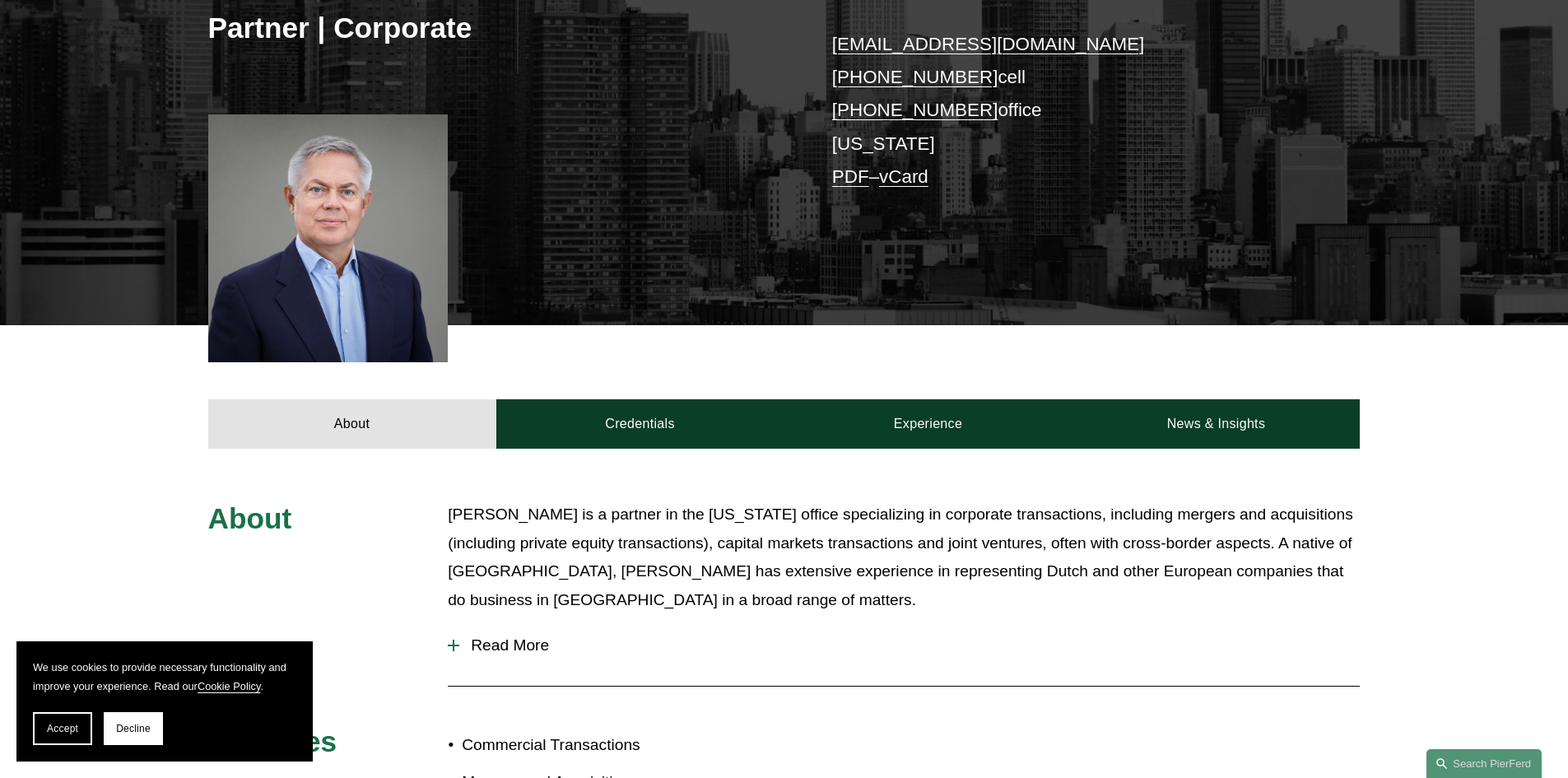
scroll to position [659, 0]
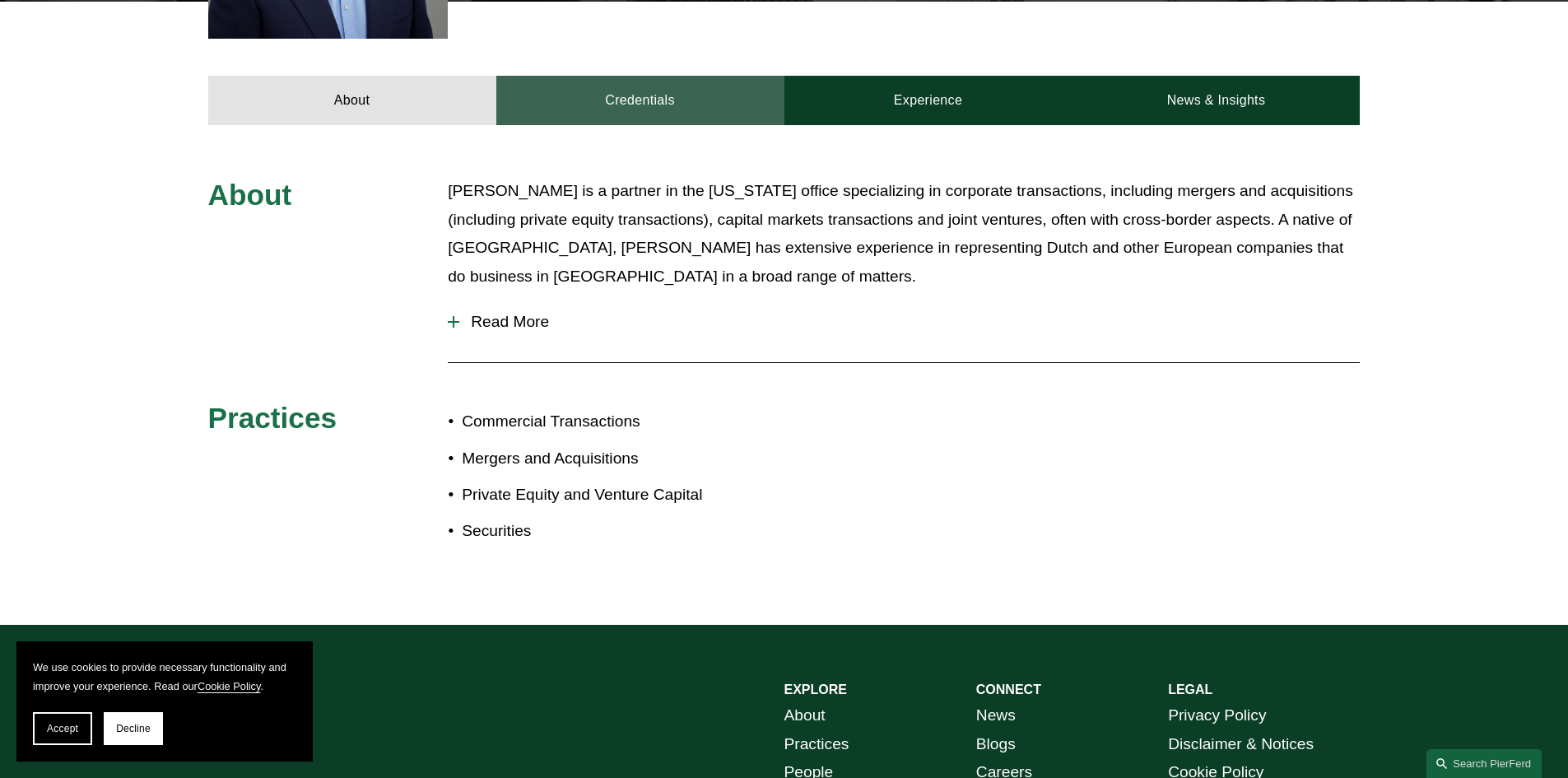
click at [596, 96] on link "Credentials" at bounding box center [640, 100] width 288 height 49
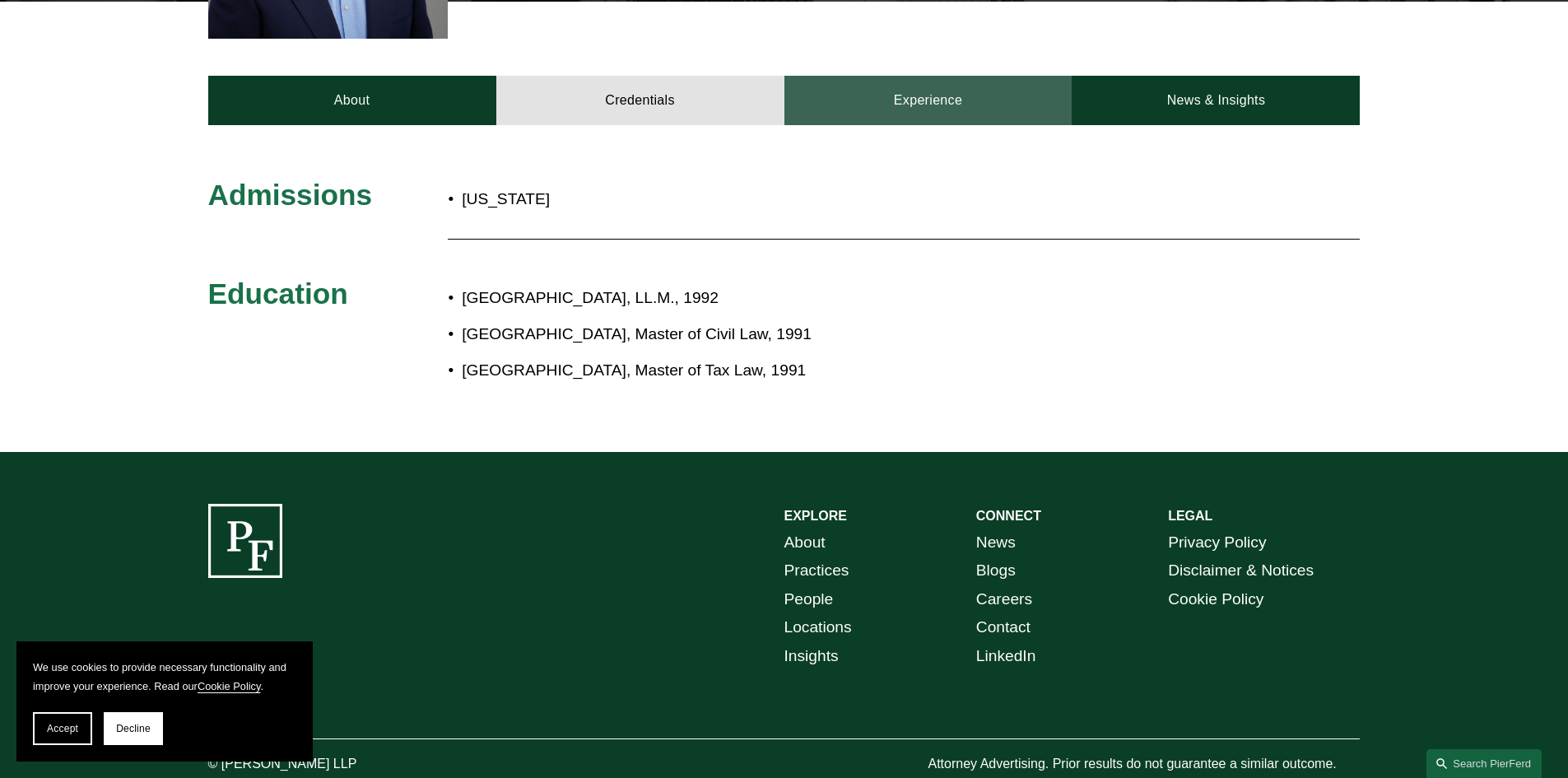
click at [877, 99] on link "Experience" at bounding box center [928, 100] width 288 height 49
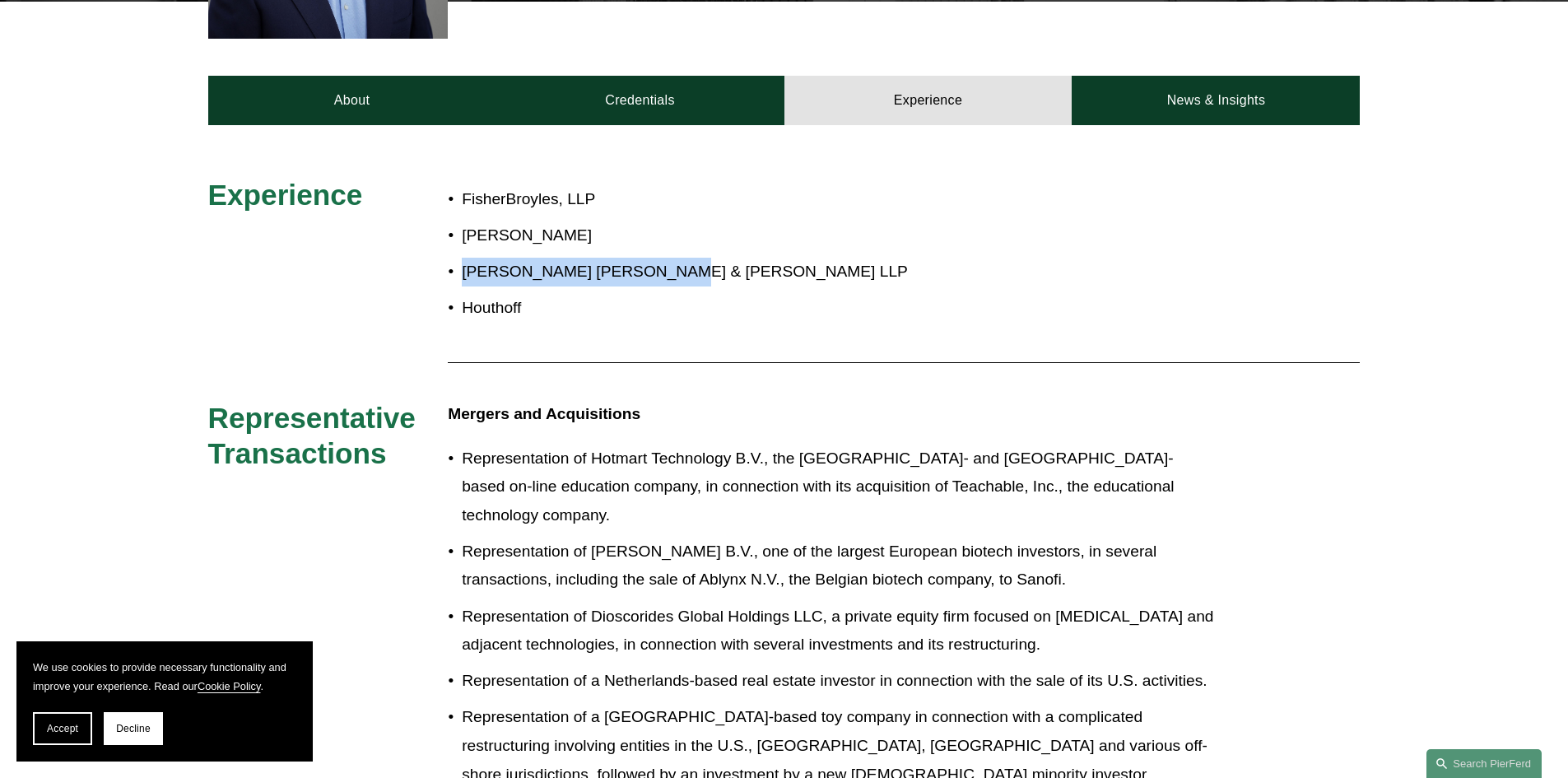
drag, startPoint x: 464, startPoint y: 266, endPoint x: 676, endPoint y: 258, distance: 212.2
click at [676, 258] on p "Hughes Hubbard & Reed LLP" at bounding box center [838, 272] width 754 height 28
copy p "Hughes Hubbard & Reed LLP"
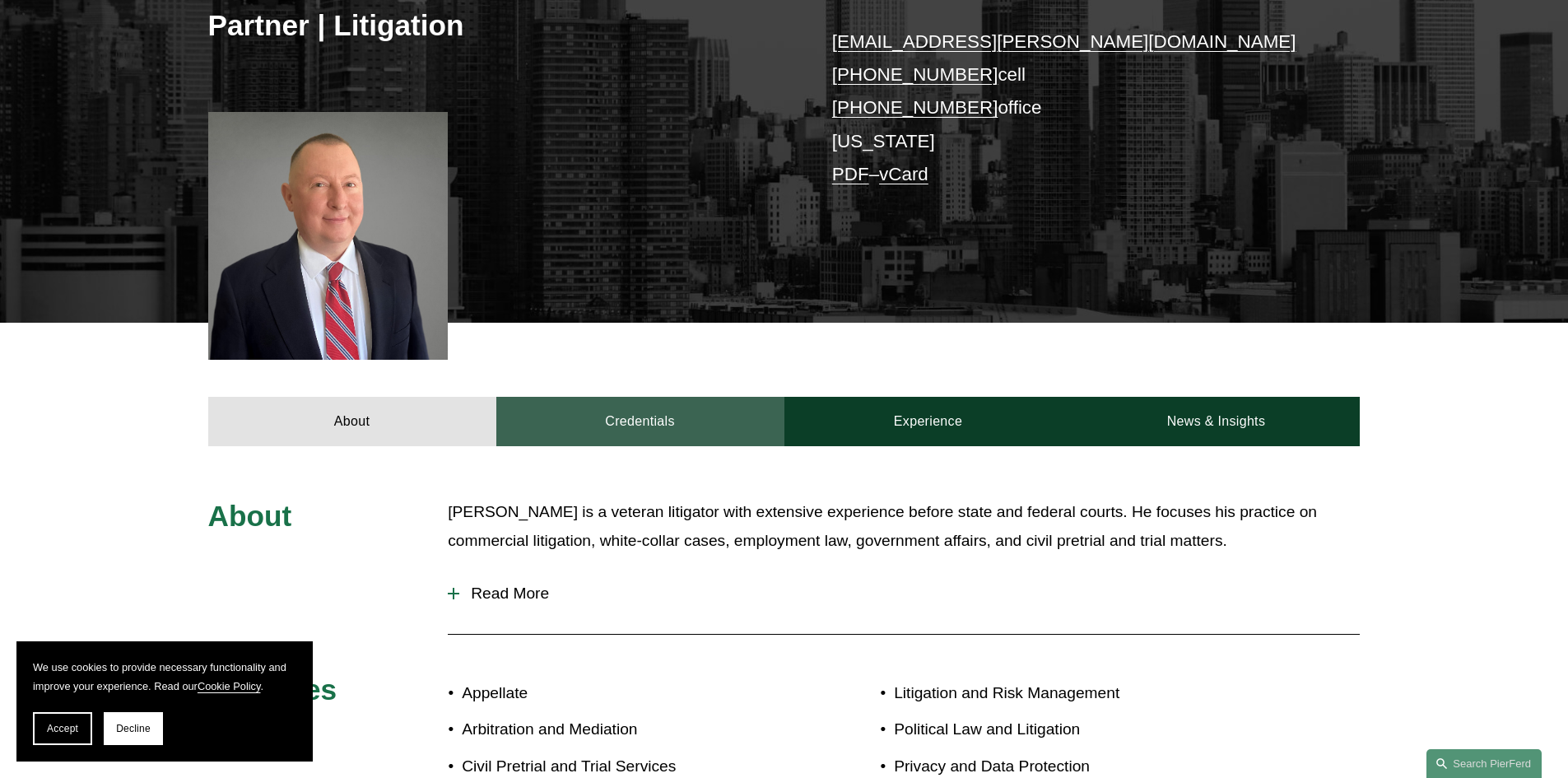
scroll to position [411, 0]
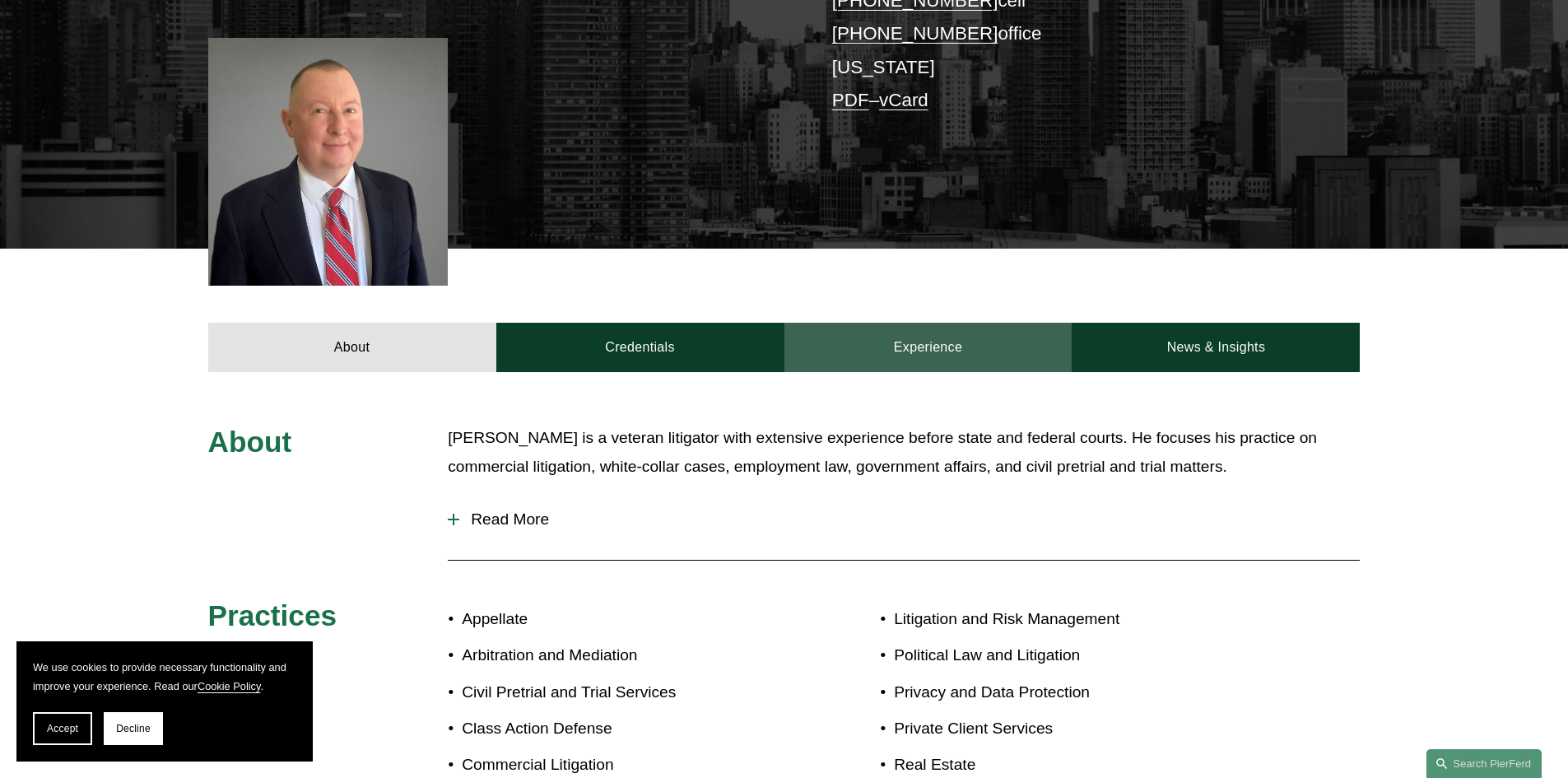
click at [891, 345] on link "Experience" at bounding box center [928, 347] width 288 height 49
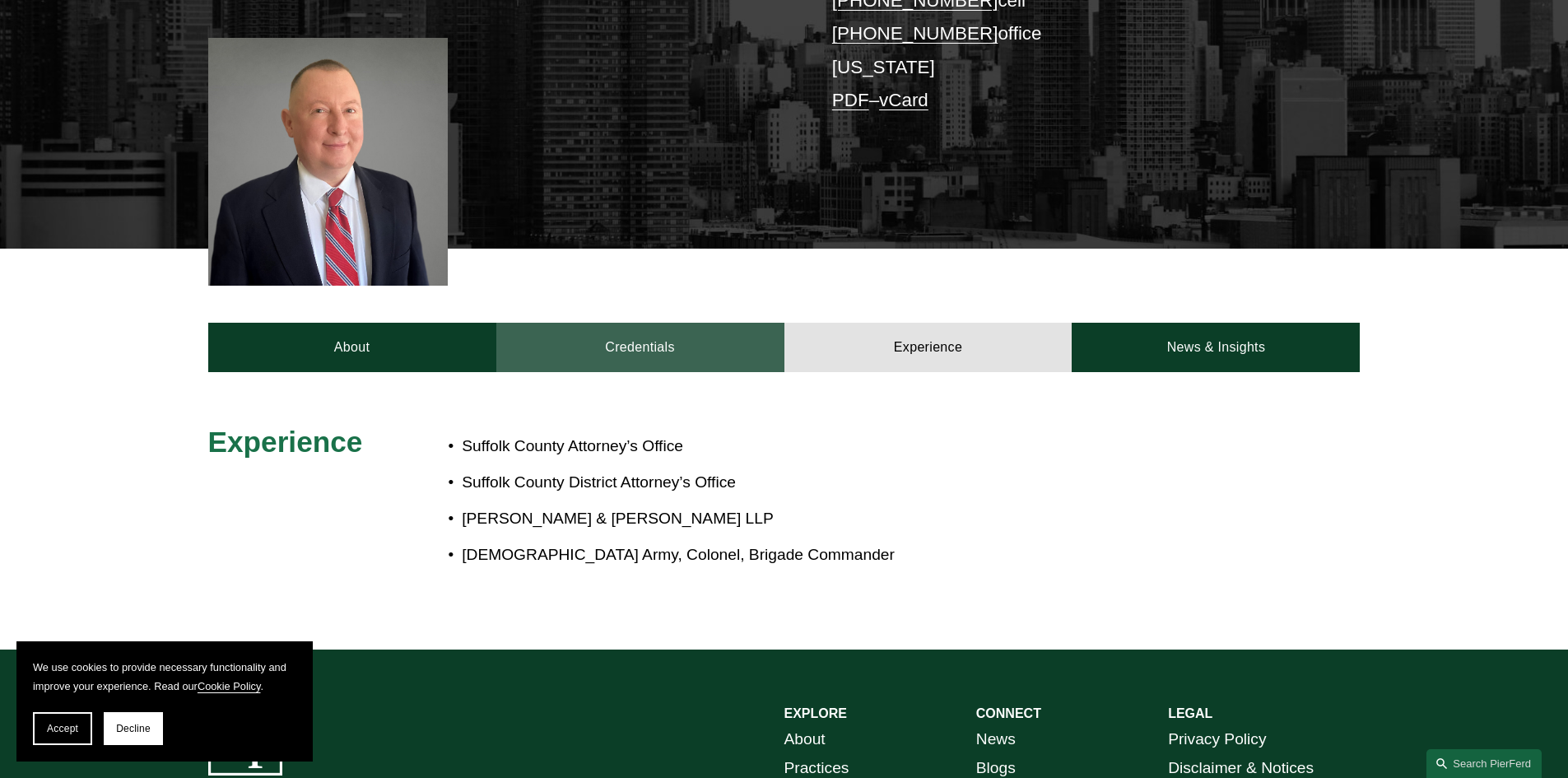
click at [658, 348] on link "Credentials" at bounding box center [640, 347] width 288 height 49
